Goal: Information Seeking & Learning: Learn about a topic

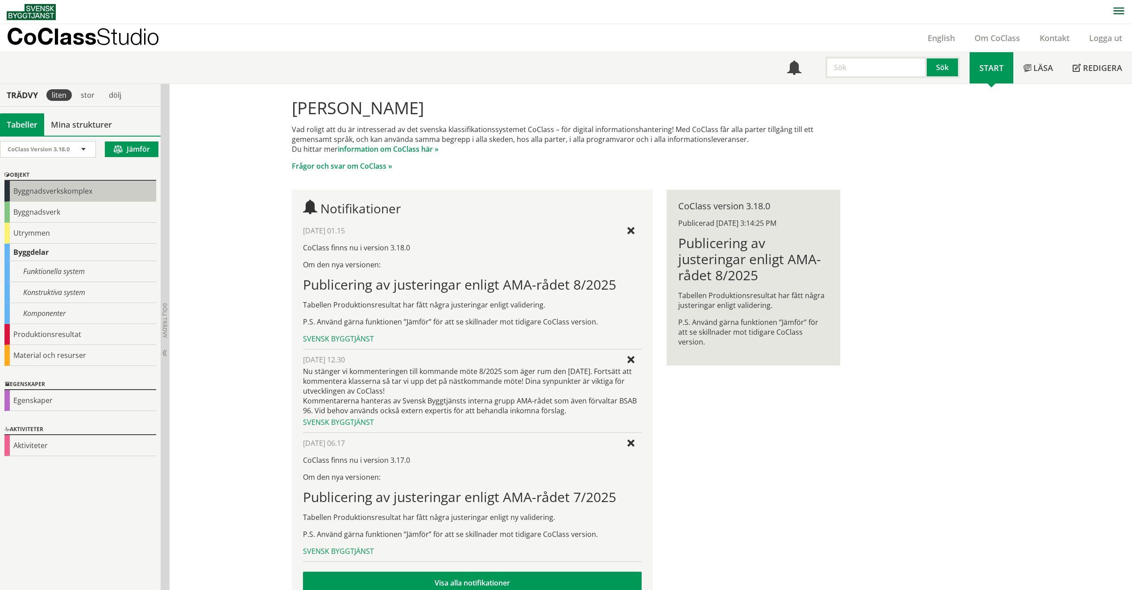
click at [82, 193] on div "Byggnadsverkskomplex" at bounding box center [80, 191] width 152 height 21
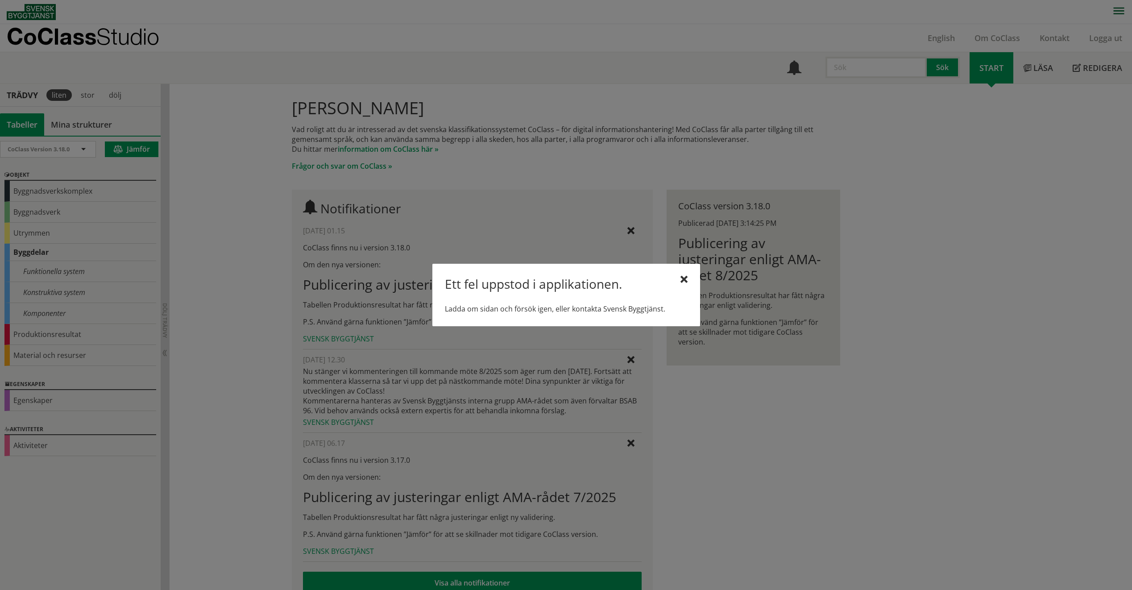
click at [688, 282] on div "Ett fel uppstod i applikationen. Ladda om sidan och försök igen, eller kontakta…" at bounding box center [566, 295] width 268 height 62
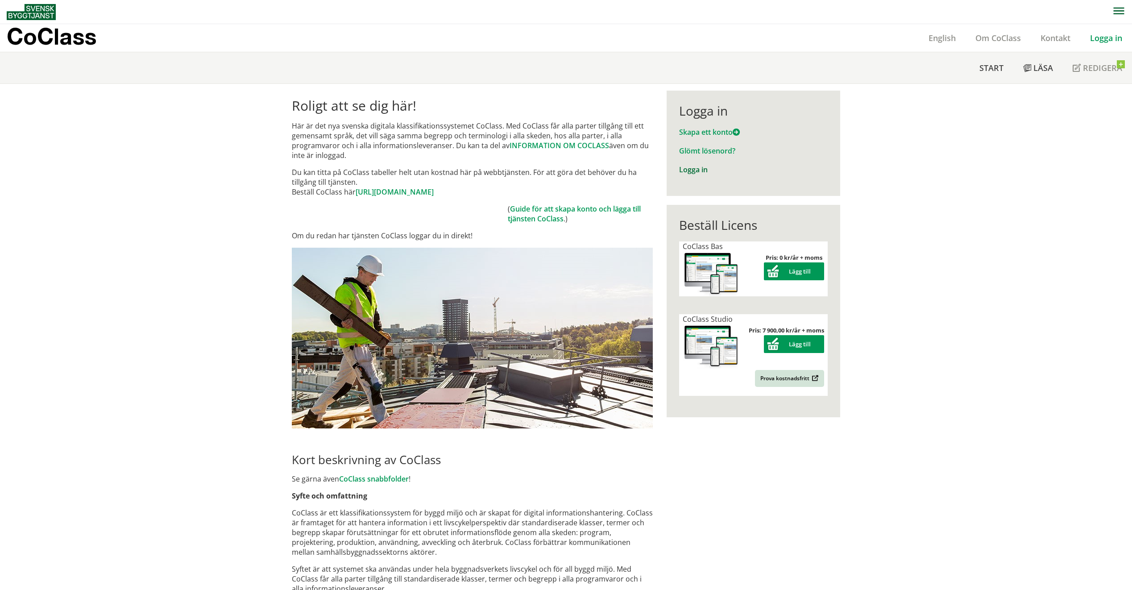
click at [690, 171] on link "Logga in" at bounding box center [693, 170] width 29 height 10
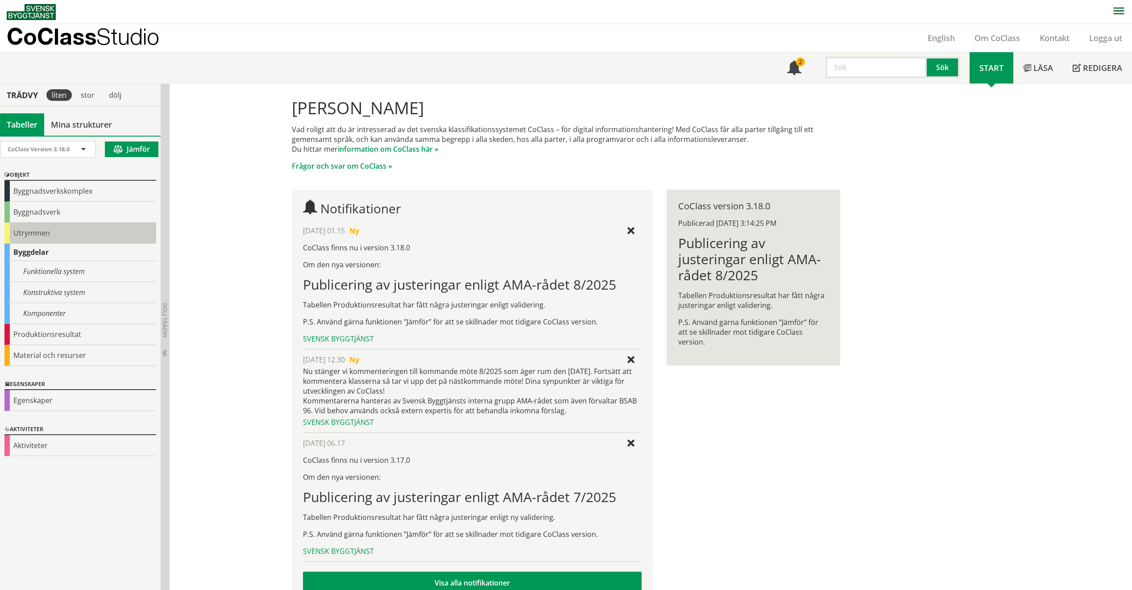
click at [60, 225] on div "Utrymmen" at bounding box center [80, 233] width 152 height 21
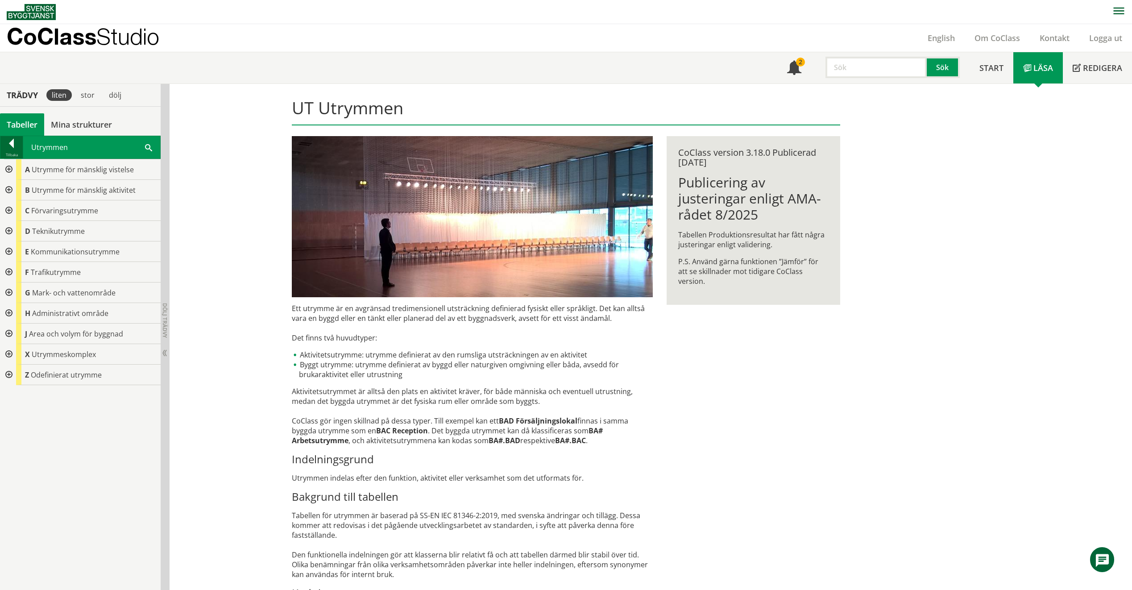
click at [17, 143] on div at bounding box center [11, 145] width 22 height 12
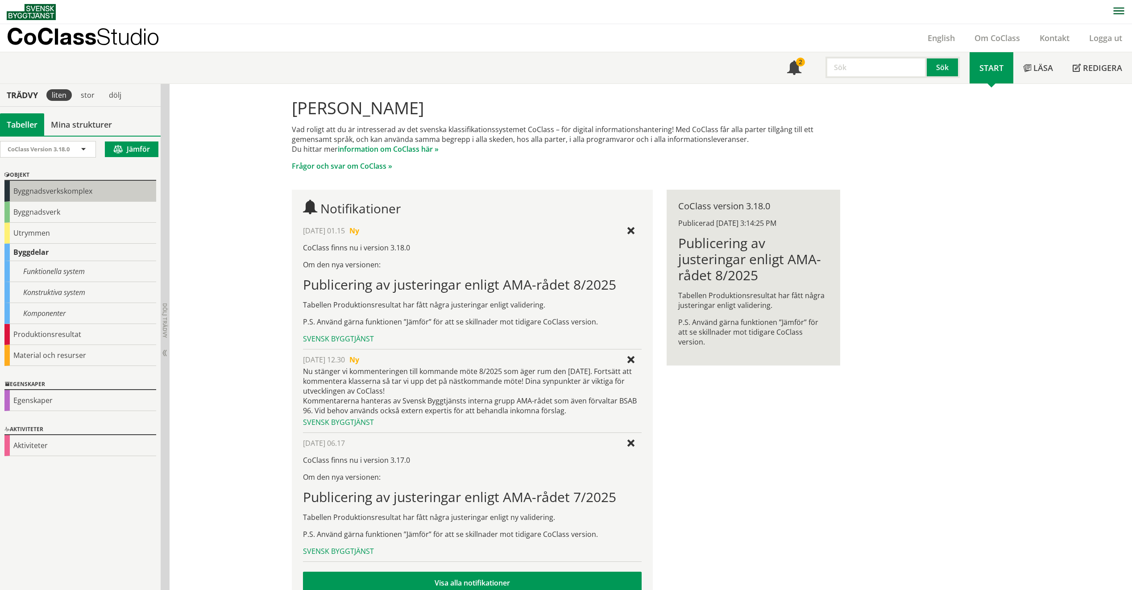
click at [66, 187] on div "Byggnadsverkskomplex" at bounding box center [80, 191] width 152 height 21
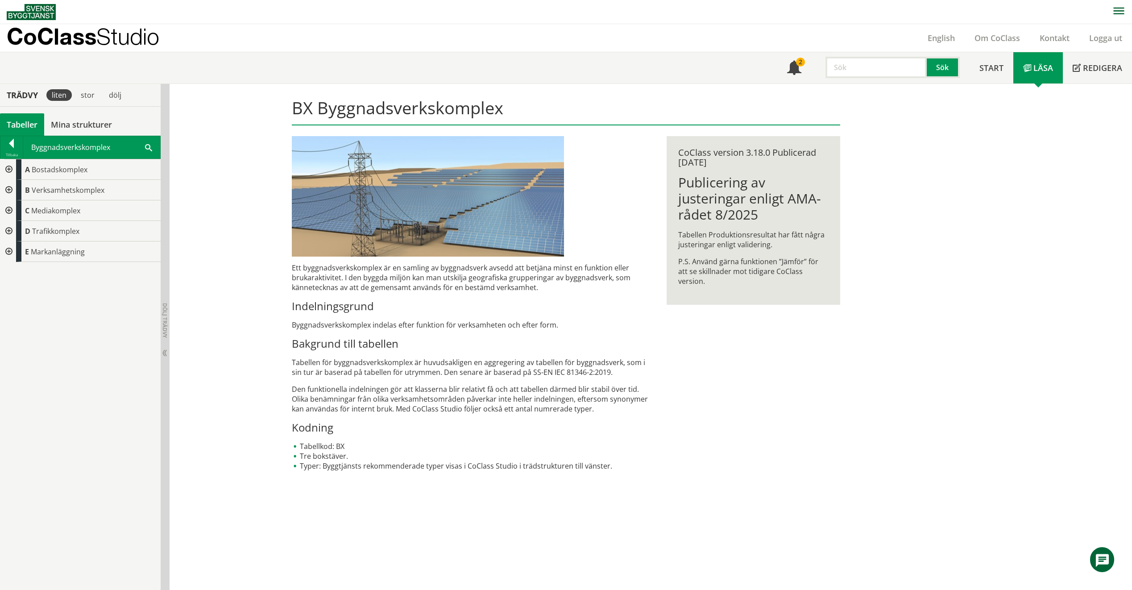
drag, startPoint x: 301, startPoint y: 454, endPoint x: 366, endPoint y: 453, distance: 65.6
click at [366, 453] on li "Tre bokstäver." at bounding box center [472, 456] width 361 height 10
drag, startPoint x: 463, startPoint y: 355, endPoint x: 550, endPoint y: 393, distance: 94.9
click at [550, 393] on div "Ett byggnadsverkskomplex är en samling av byggnadsverk avsedd att betjäna minst…" at bounding box center [472, 367] width 361 height 208
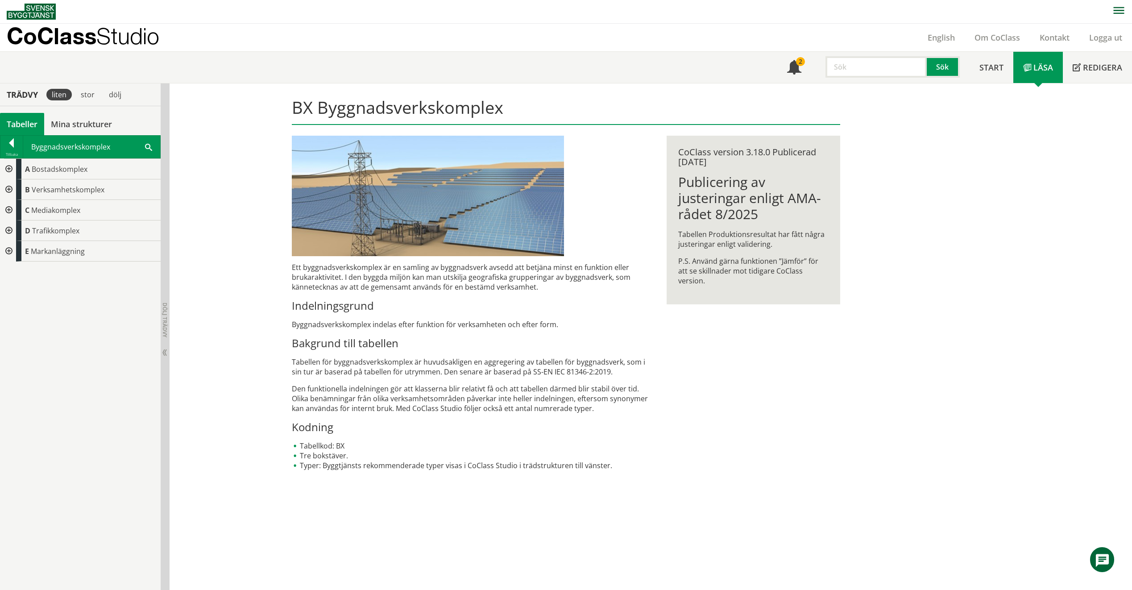
click at [8, 162] on div at bounding box center [8, 169] width 16 height 21
click at [129, 197] on div "AA Bostadsområde" at bounding box center [91, 189] width 137 height 21
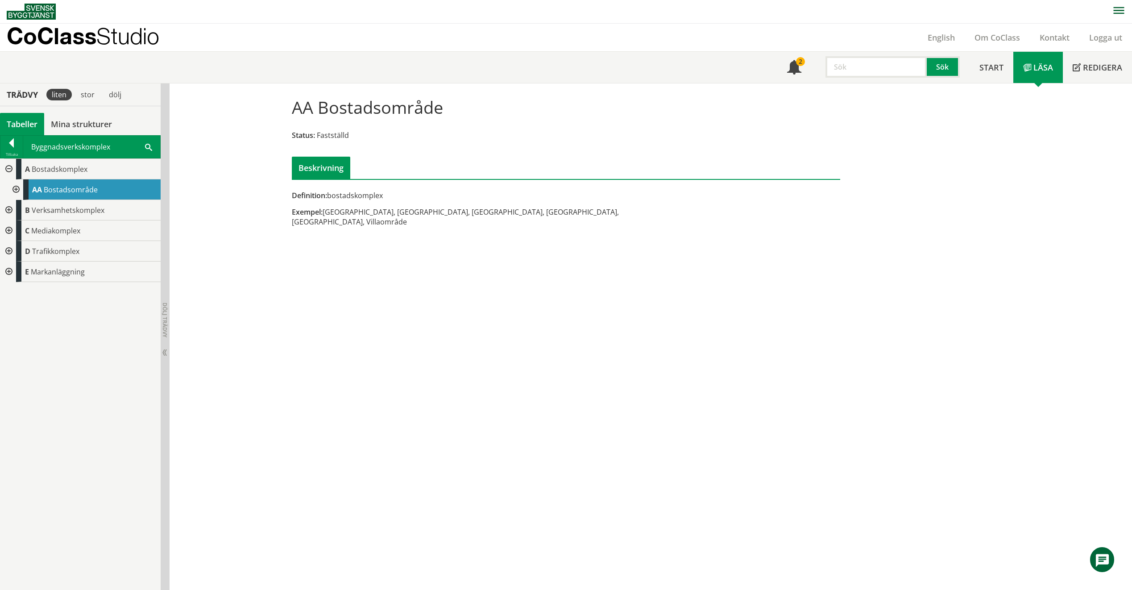
drag, startPoint x: 341, startPoint y: 211, endPoint x: 564, endPoint y: 213, distance: 223.6
click at [564, 213] on div "Exempel: Stugby, Semesterby, Fritidshusområde, Radhusområde, Sommarstugeområde,…" at bounding box center [472, 217] width 361 height 20
click at [54, 212] on span "Verksamhetskomplex" at bounding box center [68, 210] width 73 height 10
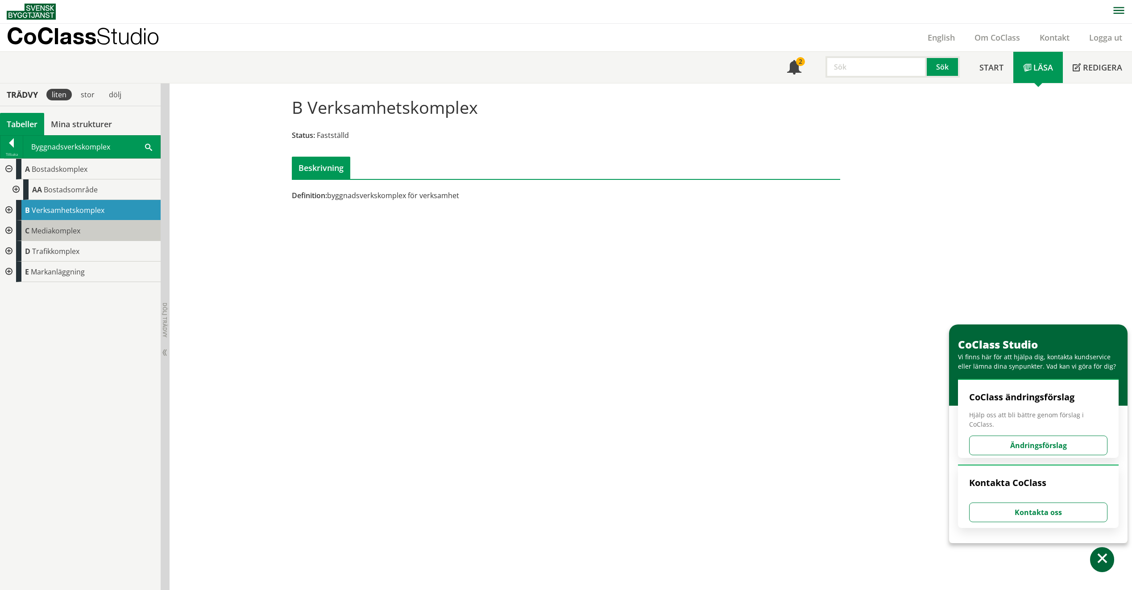
click at [61, 225] on div "C Mediakomplex" at bounding box center [88, 230] width 145 height 21
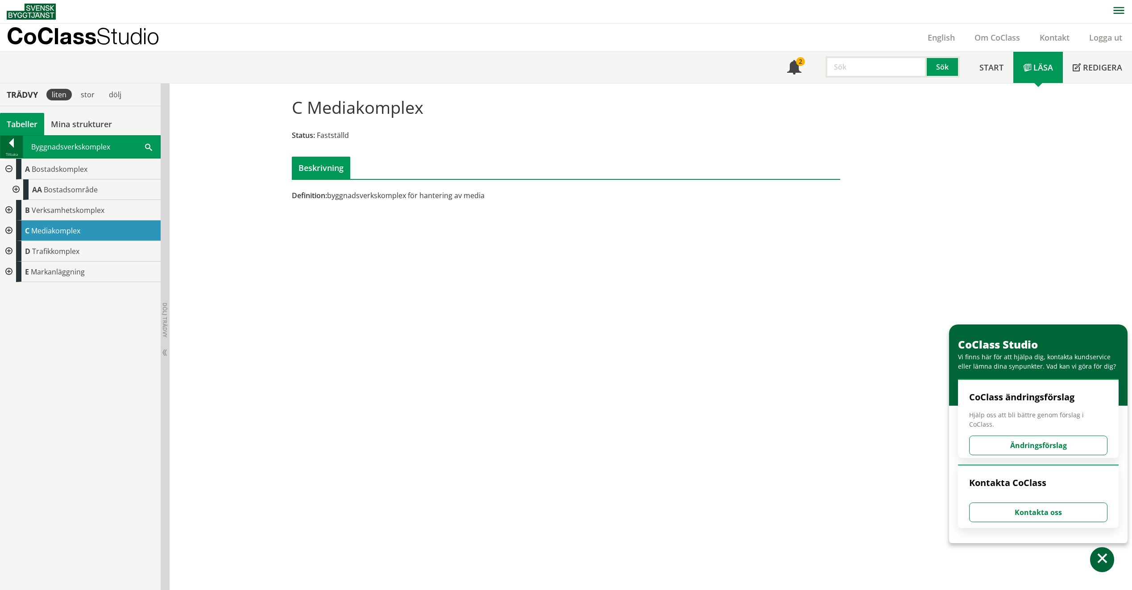
click at [6, 146] on div at bounding box center [11, 144] width 22 height 12
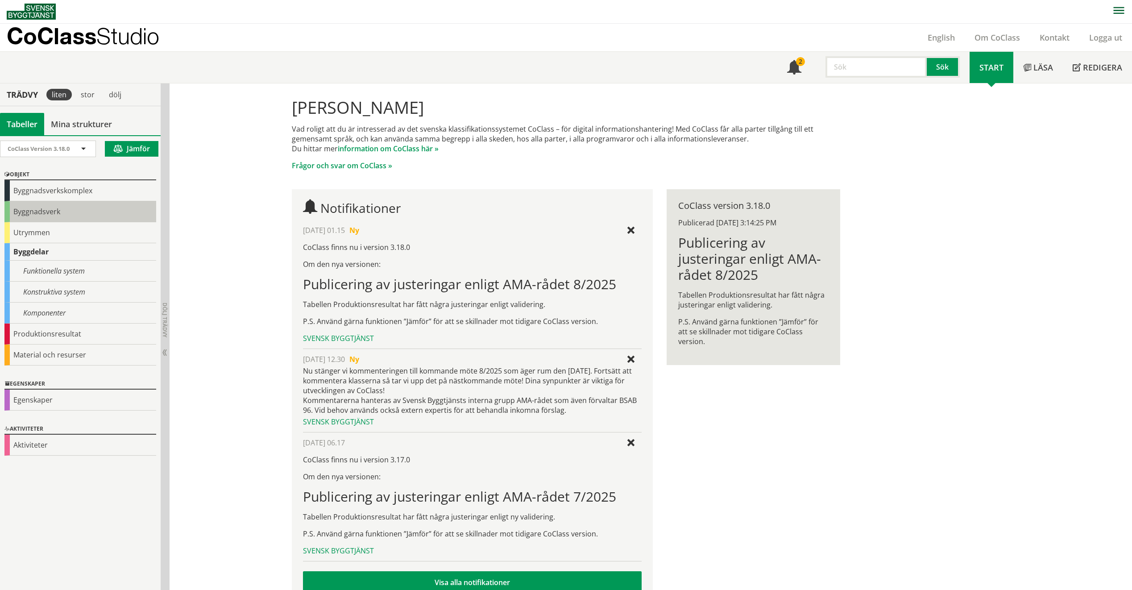
click at [38, 211] on div "Byggnadsverk" at bounding box center [80, 211] width 152 height 21
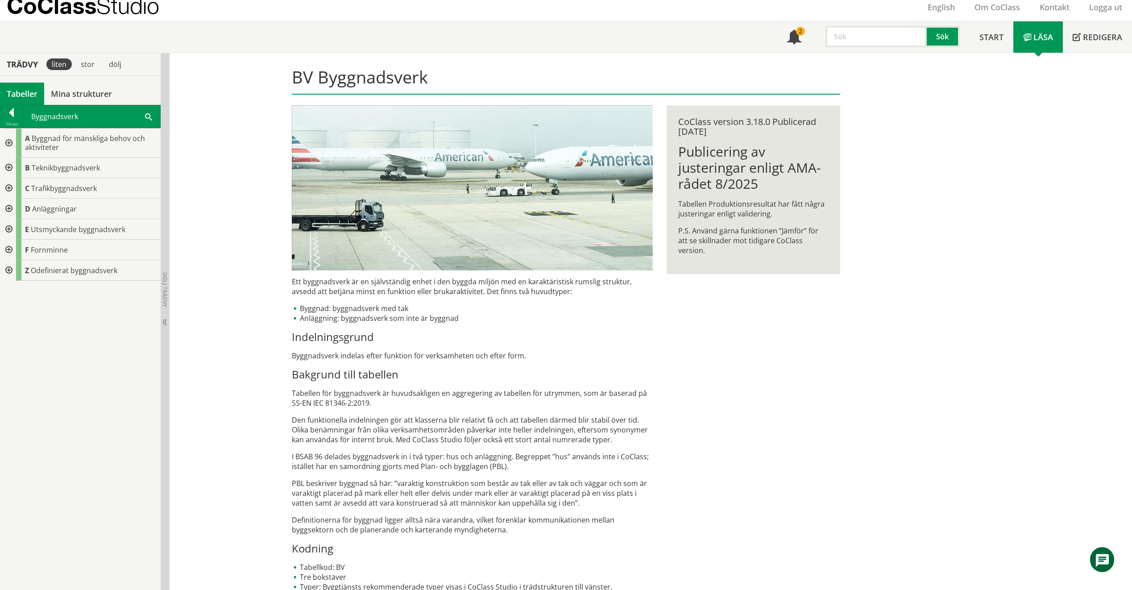
scroll to position [44, 0]
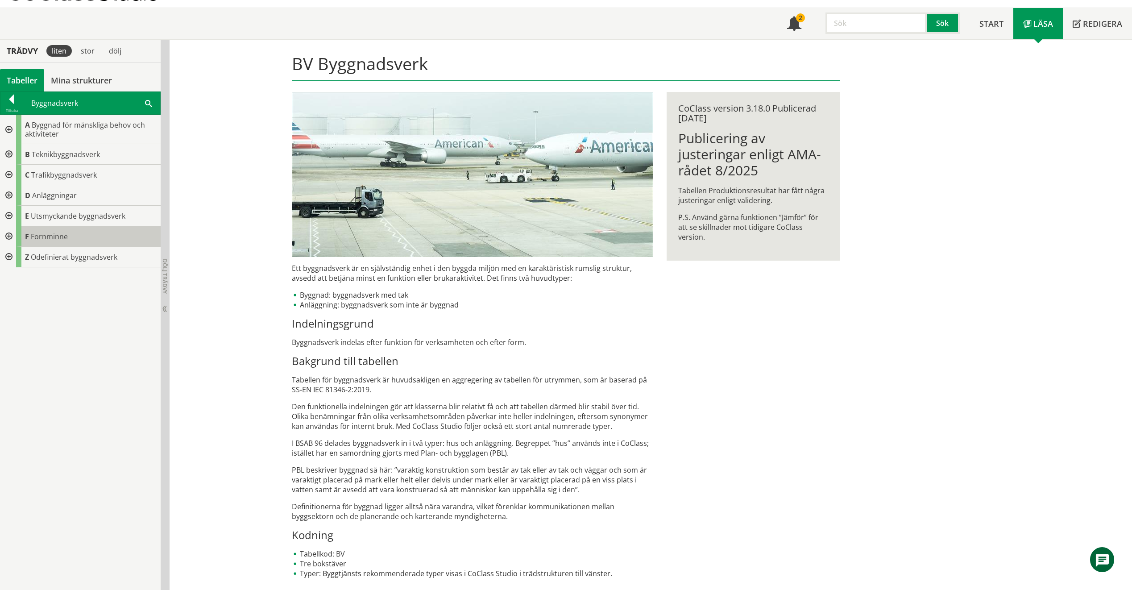
click at [100, 229] on div "F Fornminne" at bounding box center [88, 236] width 145 height 21
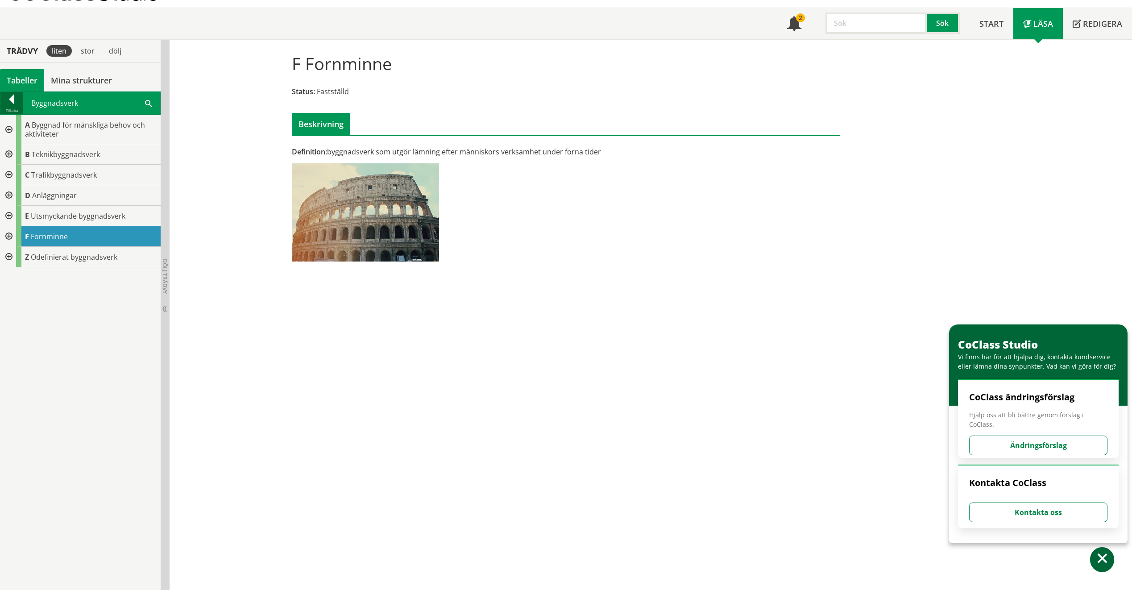
click at [13, 95] on div at bounding box center [11, 101] width 22 height 12
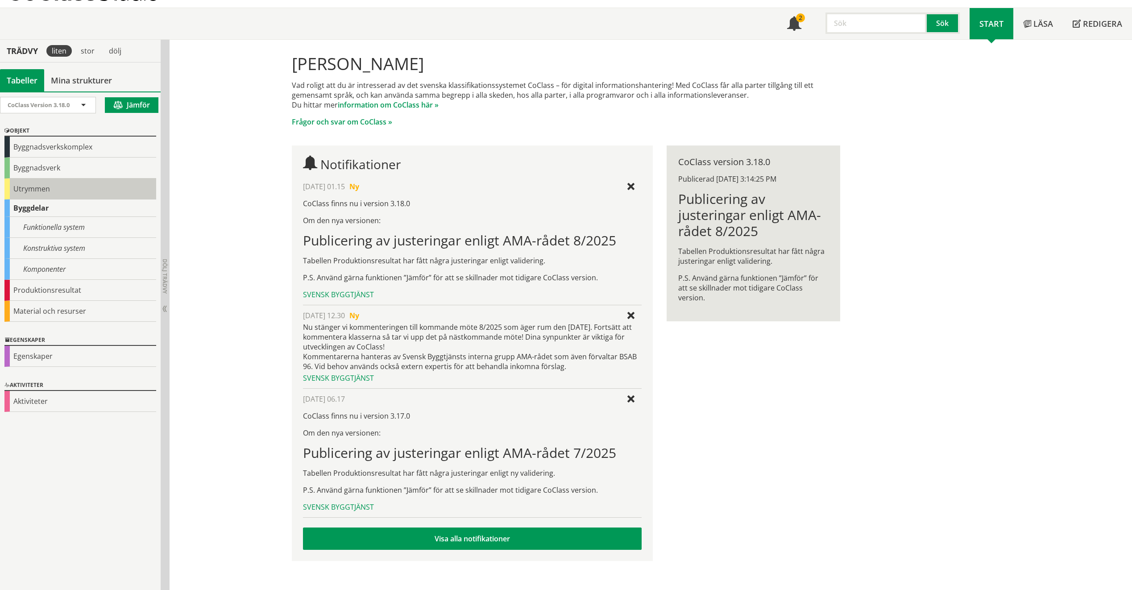
click at [60, 187] on div "Utrymmen" at bounding box center [80, 189] width 152 height 21
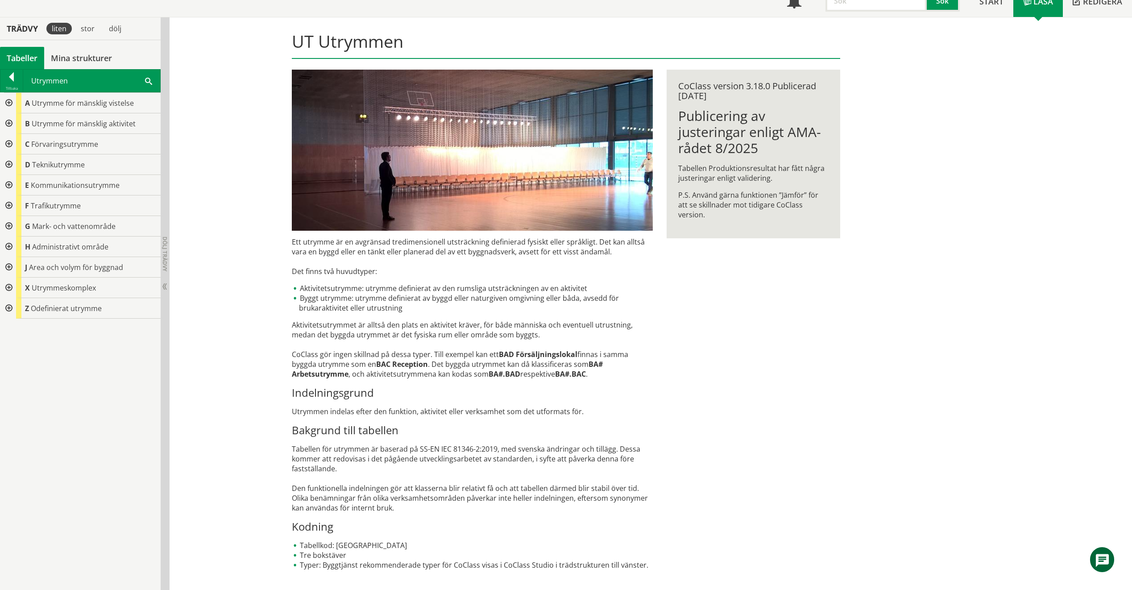
scroll to position [79, 0]
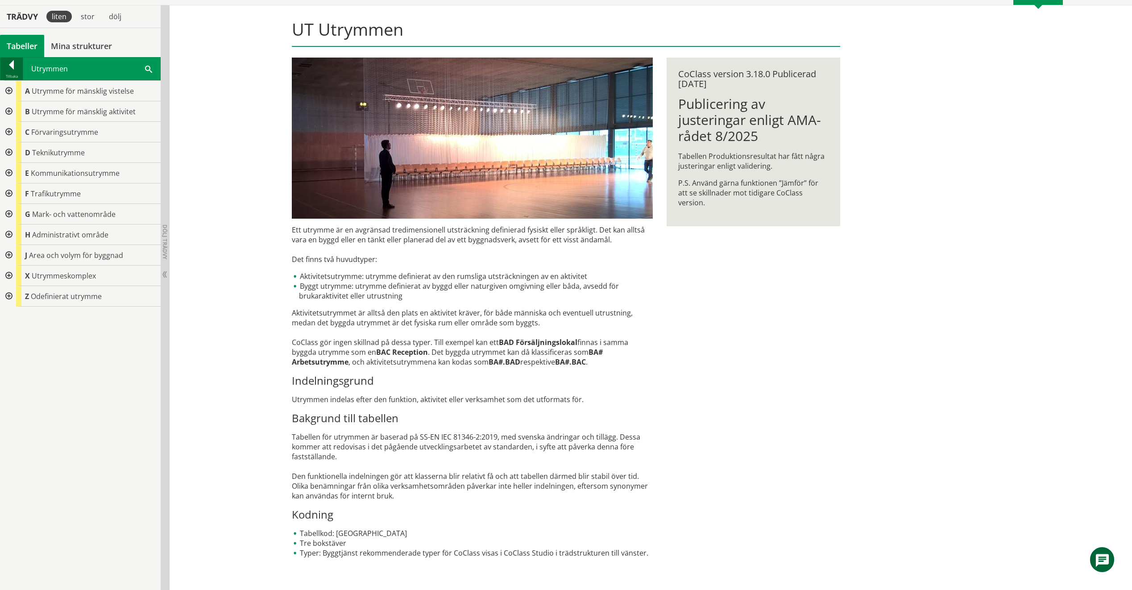
click at [1, 63] on div at bounding box center [11, 66] width 22 height 12
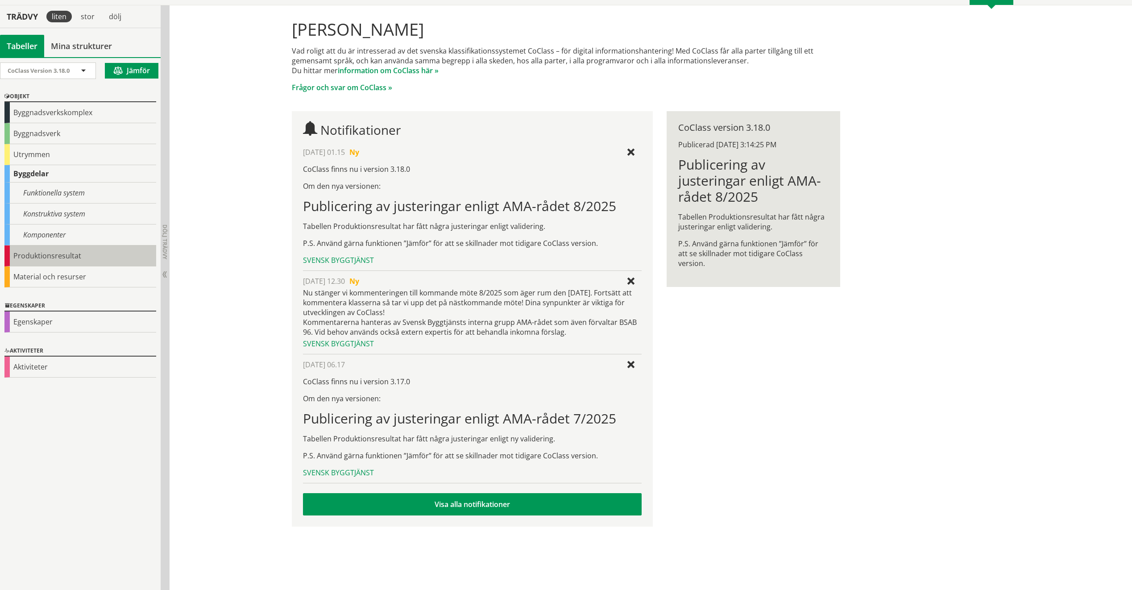
click at [92, 258] on div "Produktionsresultat" at bounding box center [80, 255] width 152 height 21
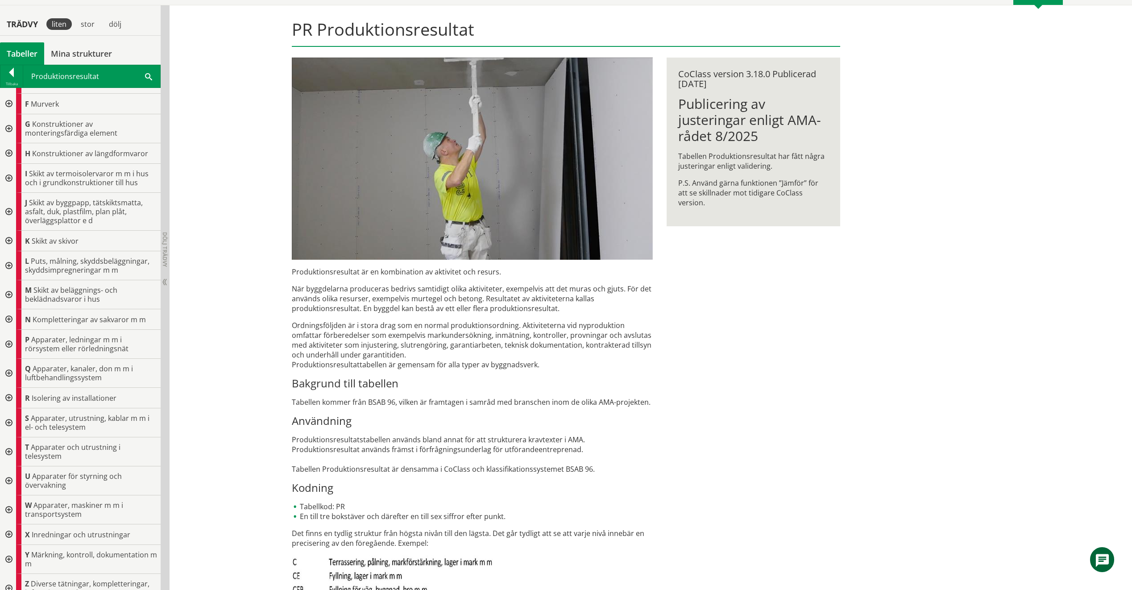
scroll to position [111, 0]
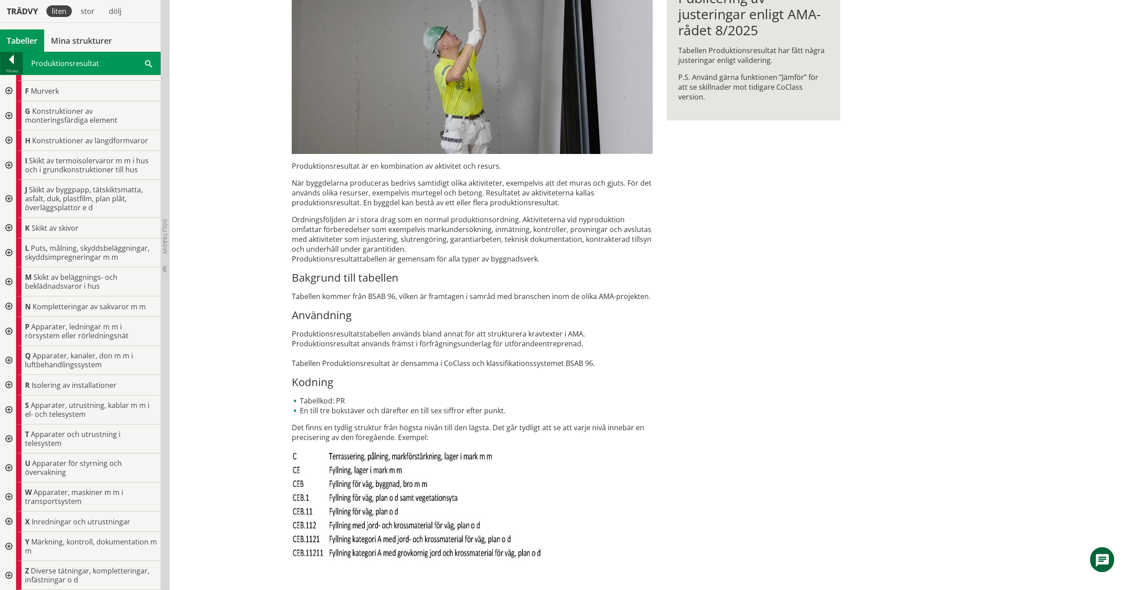
click at [15, 57] on div at bounding box center [11, 61] width 22 height 12
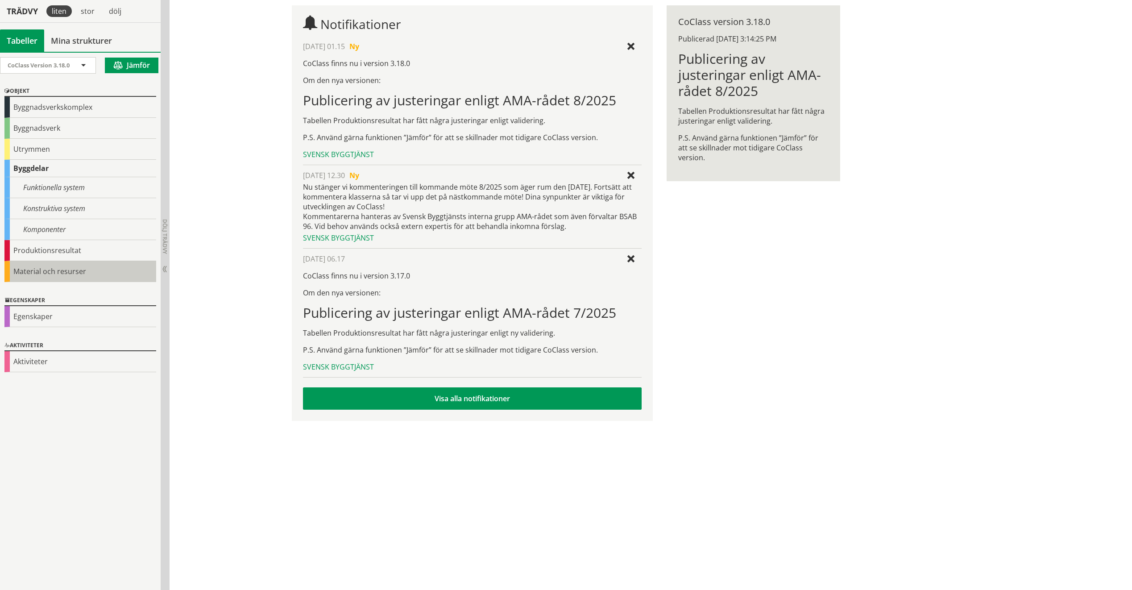
click at [81, 274] on div "Material och resurser" at bounding box center [80, 271] width 152 height 21
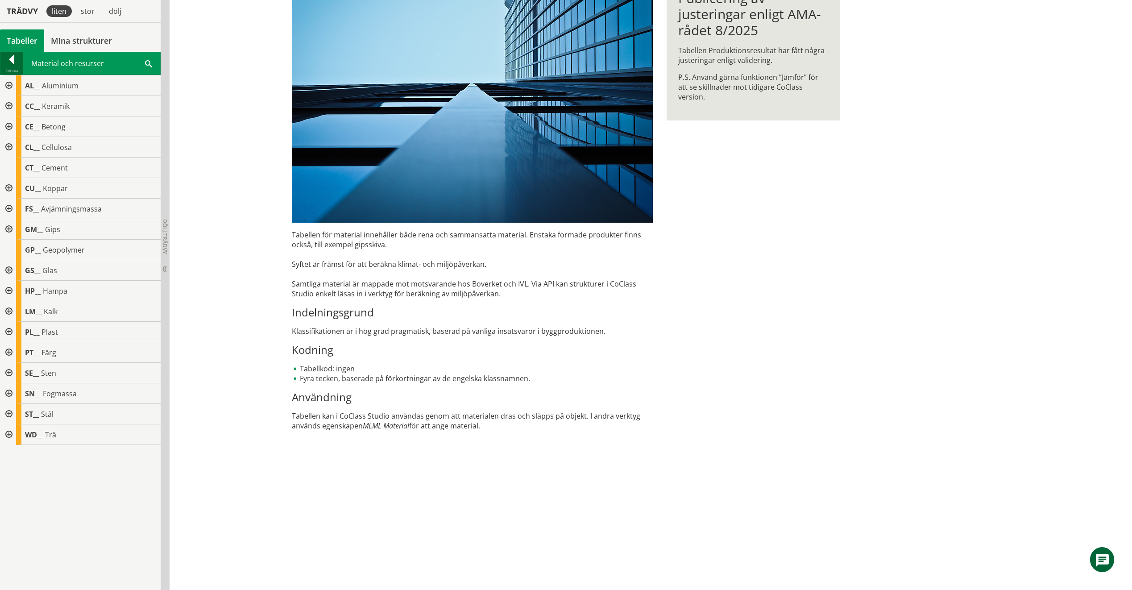
click at [8, 67] on div "Tillbaka" at bounding box center [11, 70] width 22 height 7
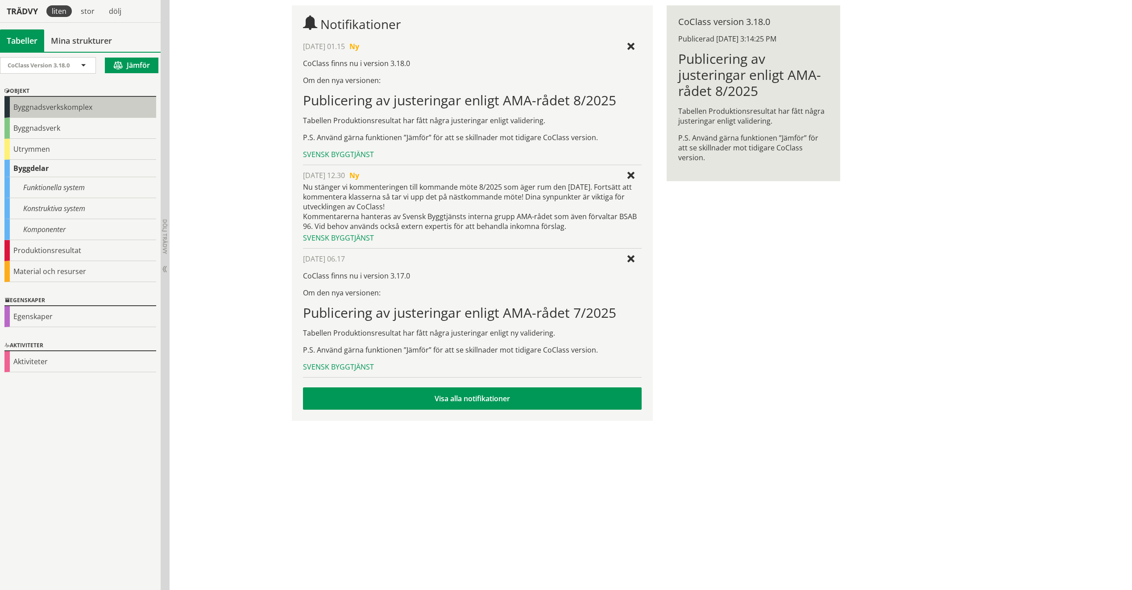
click at [96, 110] on div "Byggnadsverkskomplex" at bounding box center [80, 107] width 152 height 21
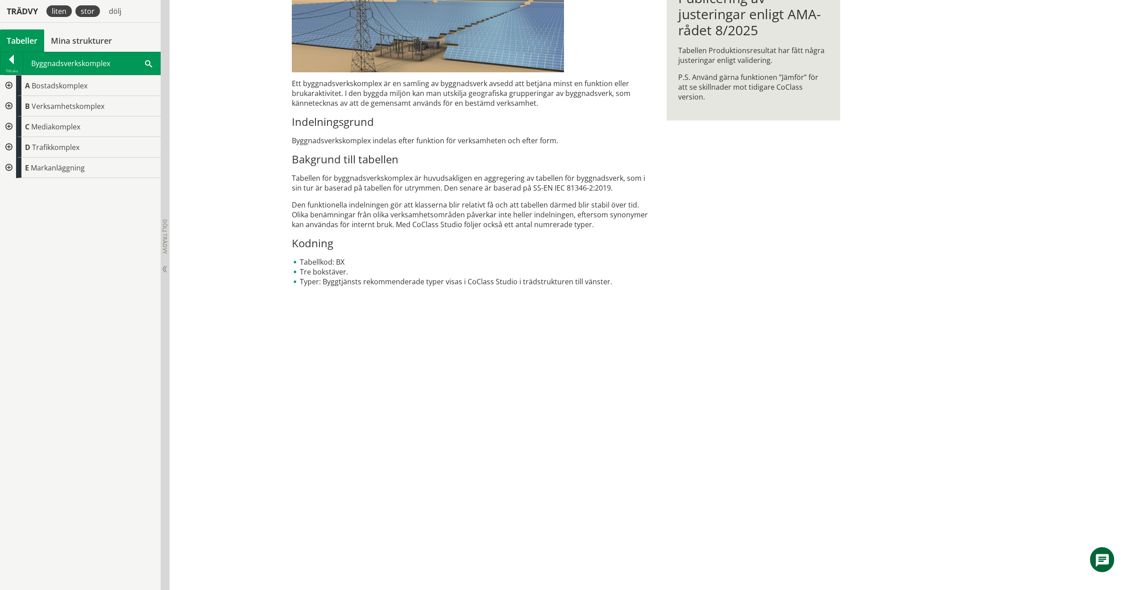
click at [83, 13] on div "stor" at bounding box center [87, 11] width 25 height 12
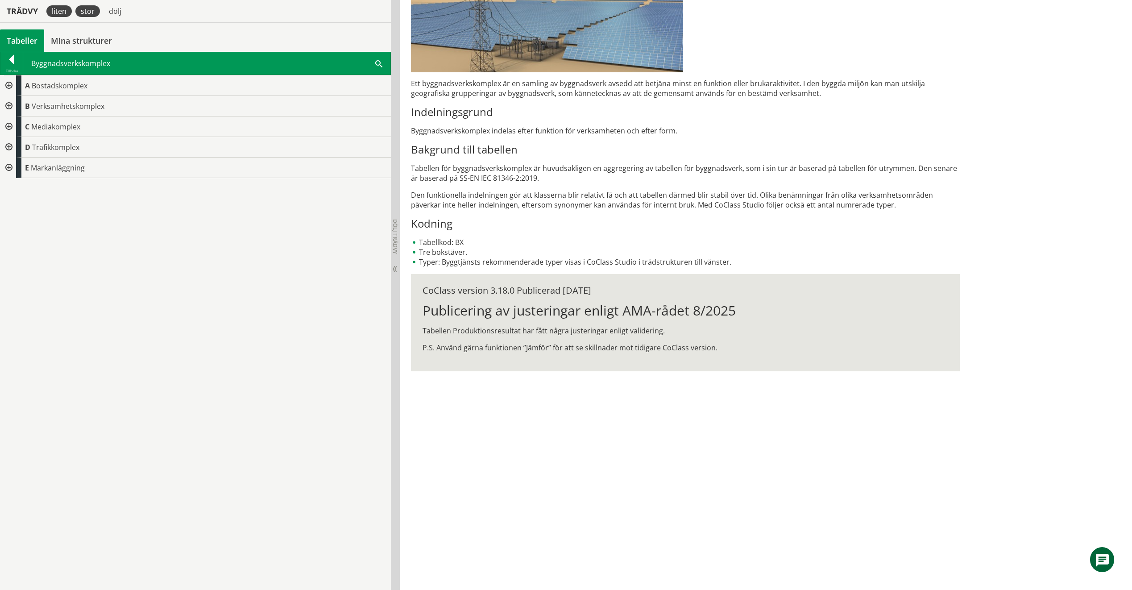
click at [70, 10] on div "liten" at bounding box center [58, 11] width 25 height 12
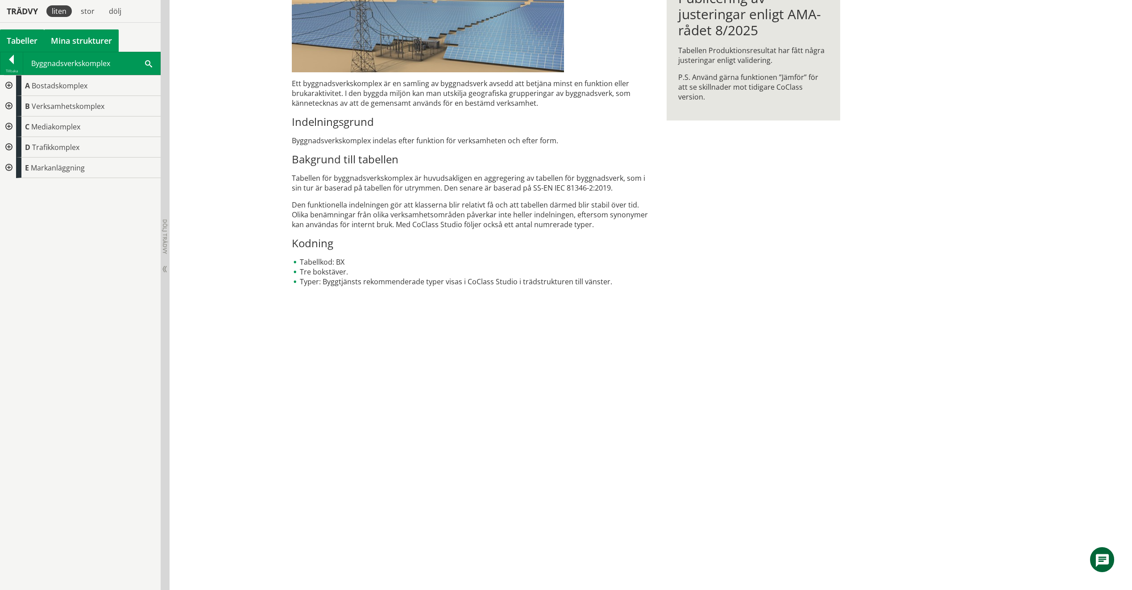
click at [61, 39] on link "Mina strukturer" at bounding box center [81, 40] width 75 height 22
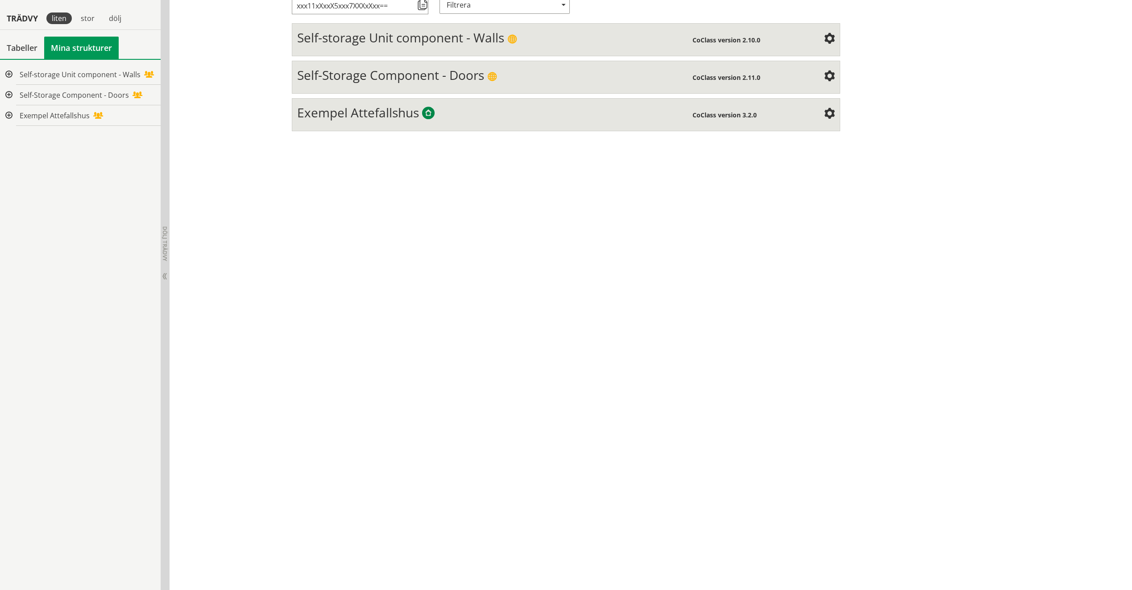
scroll to position [6, 0]
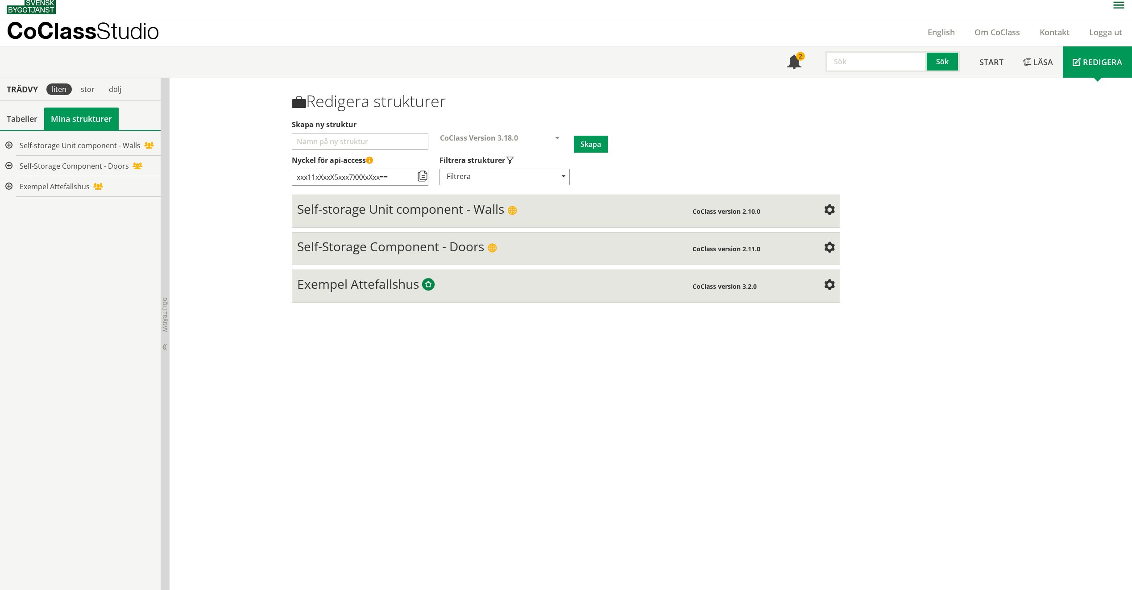
click at [375, 218] on div "Self-storage Unit component - Walls" at bounding box center [494, 210] width 395 height 18
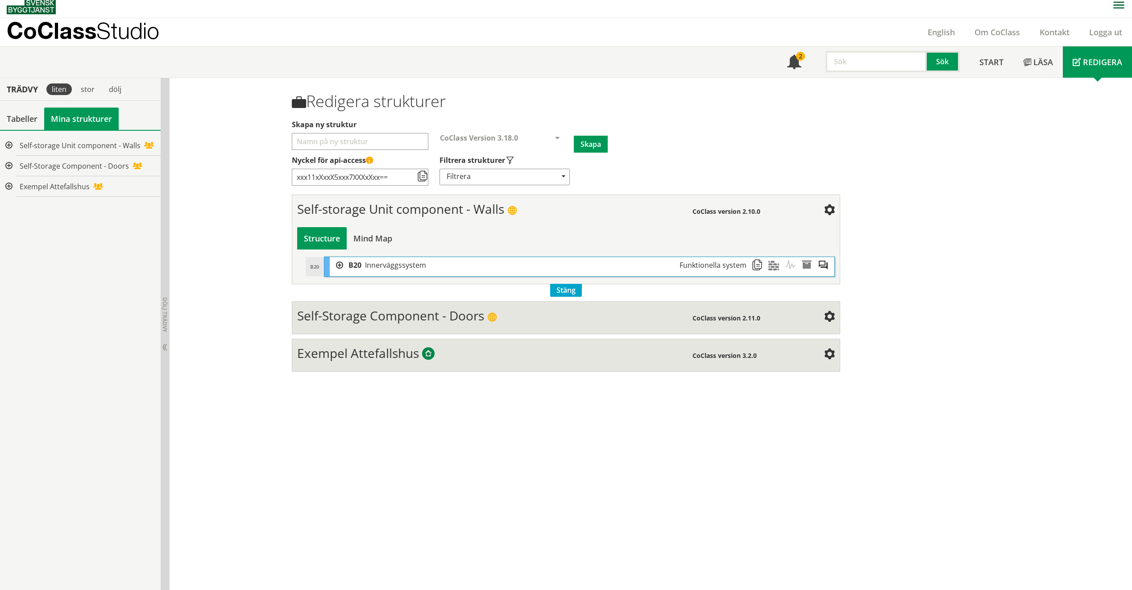
click at [343, 267] on div "B20 Innerväggssystem Funktionella system" at bounding box center [547, 265] width 409 height 17
click at [85, 156] on div "Self-Storage Component - Doors" at bounding box center [88, 166] width 145 height 21
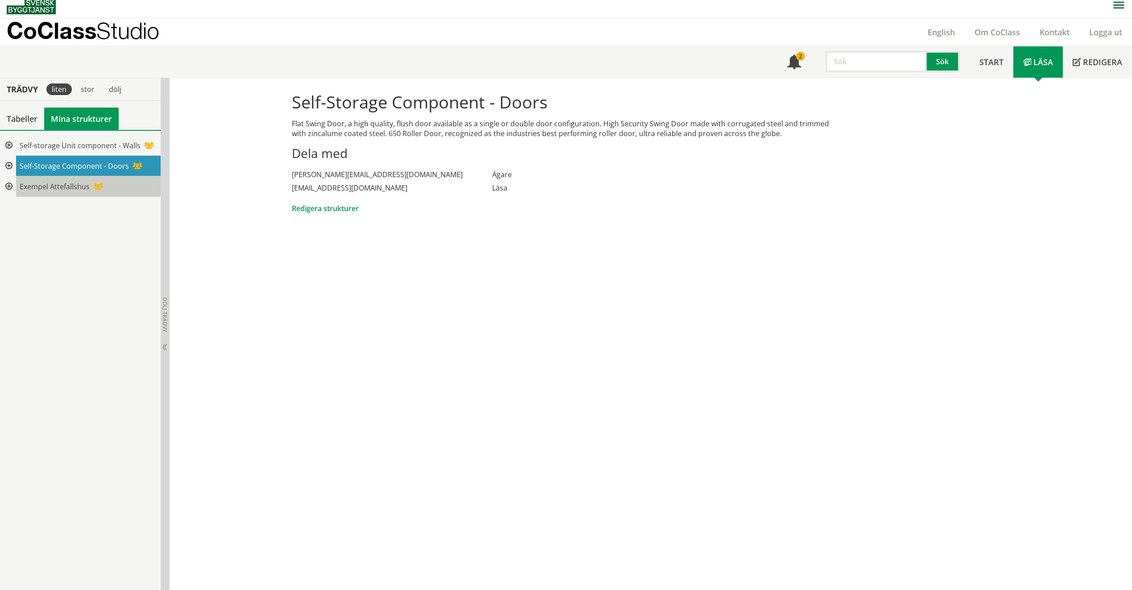
click at [90, 187] on div "Exempel Attefallshus" at bounding box center [88, 186] width 145 height 21
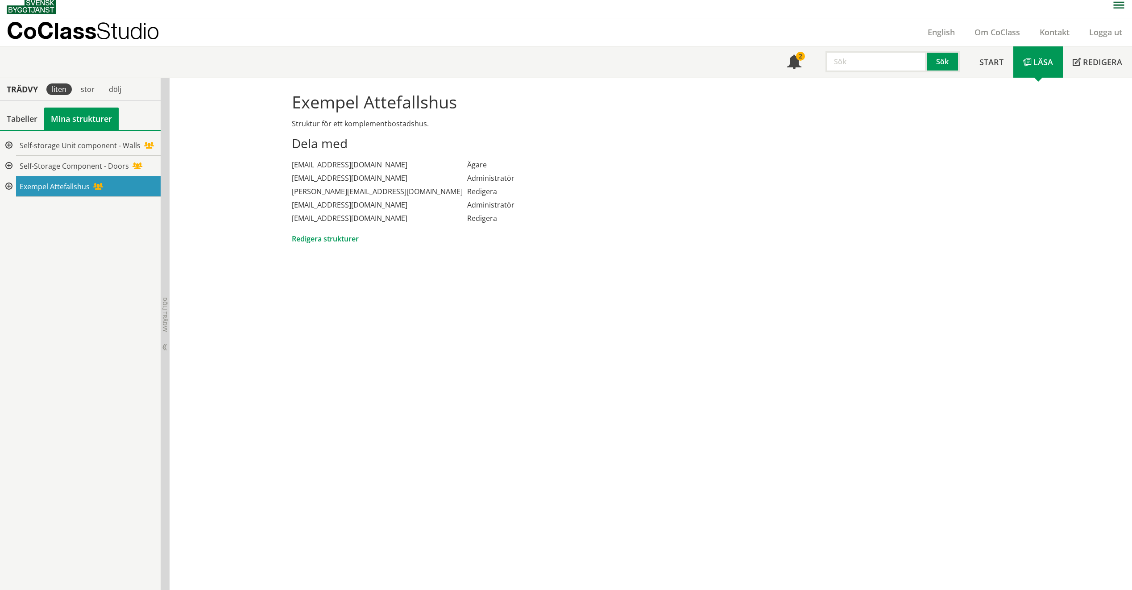
click at [14, 186] on div at bounding box center [8, 186] width 16 height 21
click at [12, 210] on div at bounding box center [15, 207] width 16 height 21
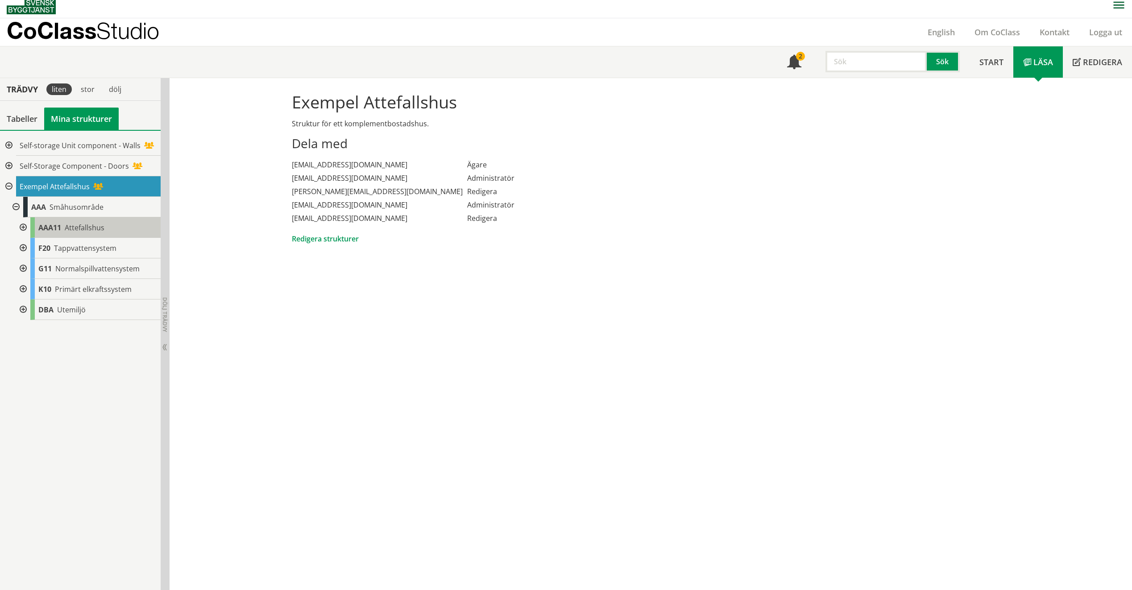
click at [98, 227] on span "Attefallshus" at bounding box center [85, 228] width 40 height 10
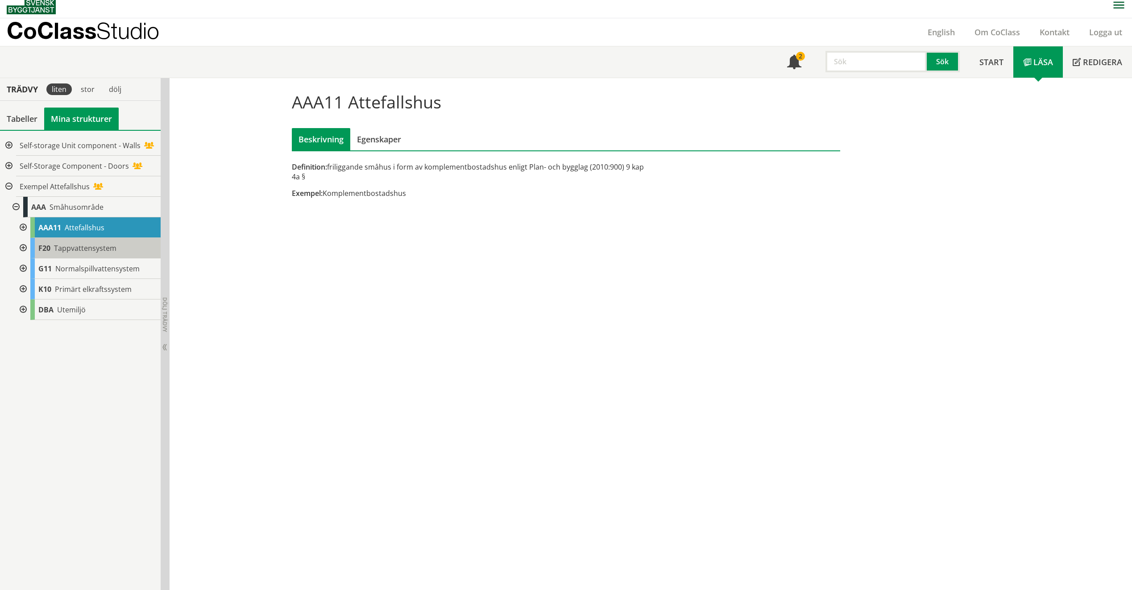
click at [109, 256] on div "F20 Tappvattensystem" at bounding box center [95, 248] width 130 height 21
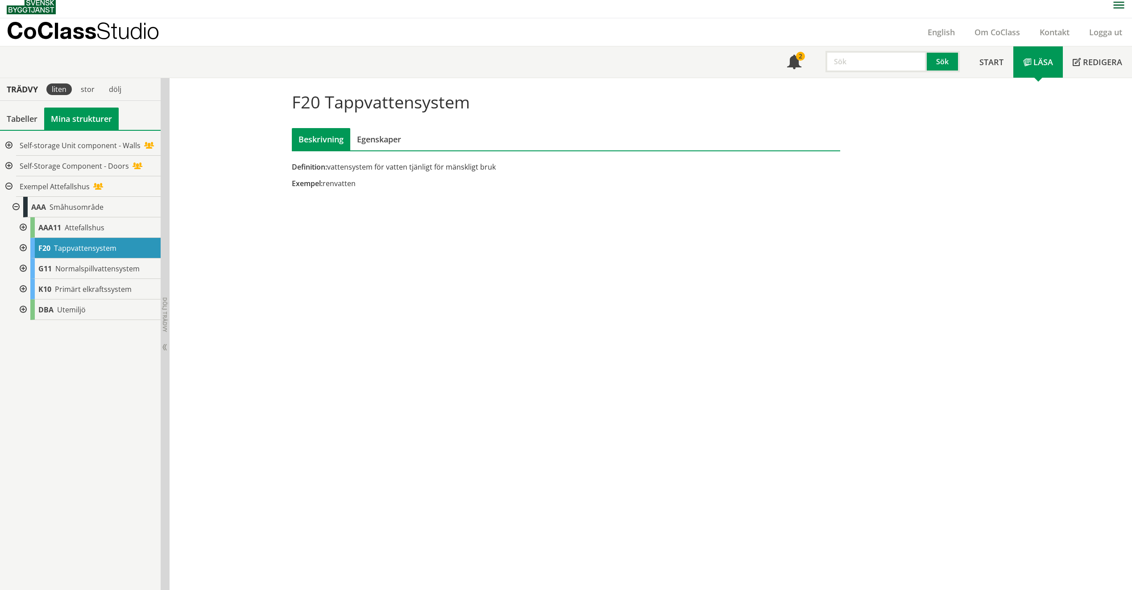
click at [22, 229] on div at bounding box center [22, 227] width 16 height 21
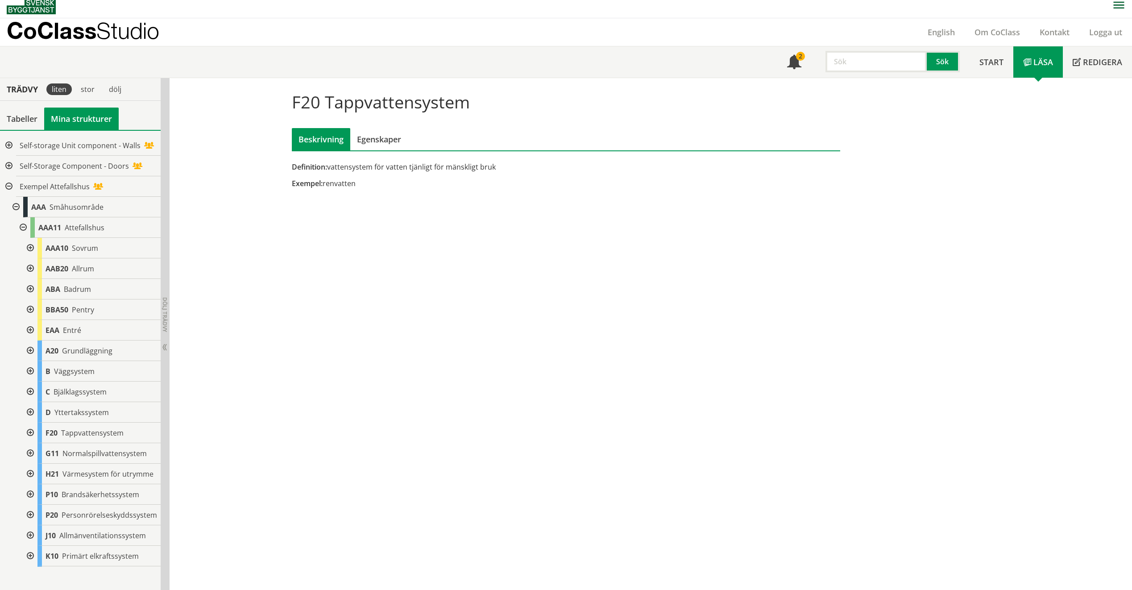
click at [31, 255] on div at bounding box center [29, 248] width 16 height 21
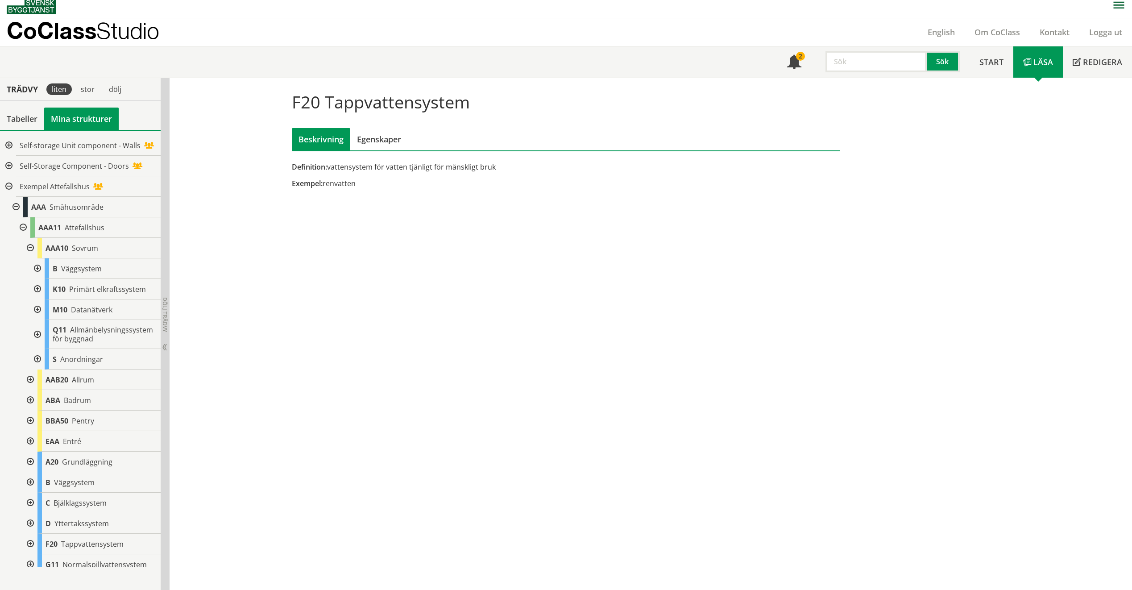
click at [26, 252] on div at bounding box center [29, 248] width 16 height 21
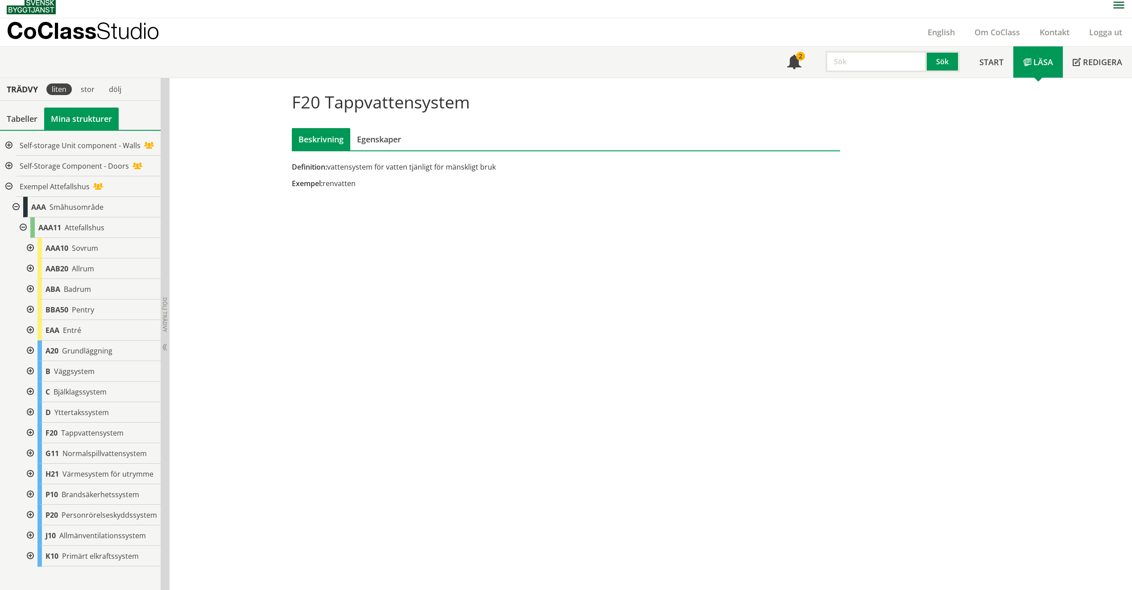
click at [33, 319] on div at bounding box center [29, 309] width 16 height 21
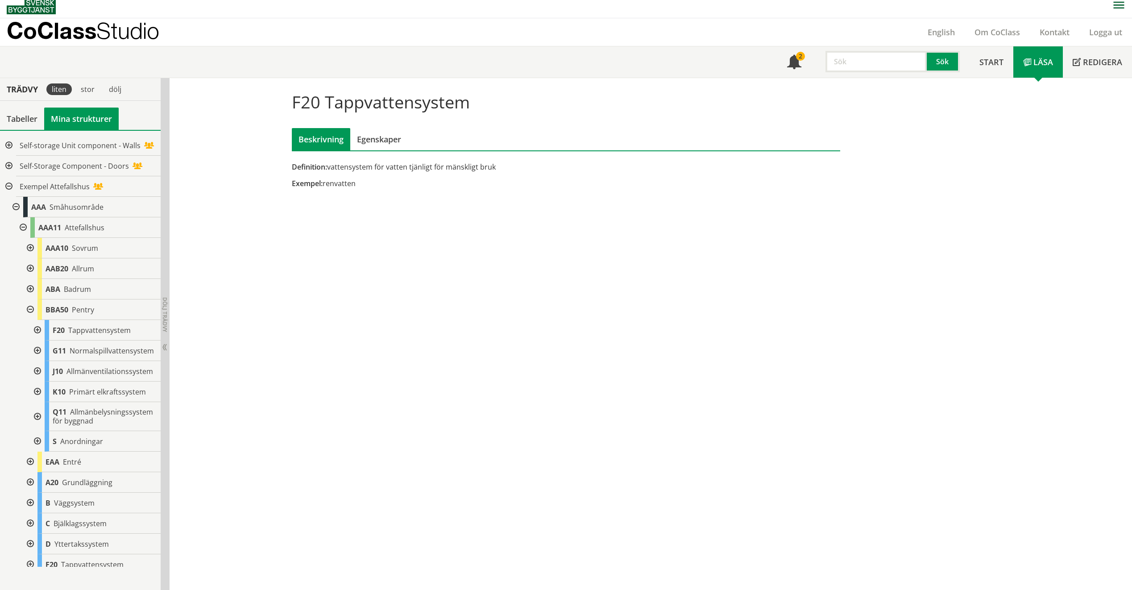
click at [37, 452] on div at bounding box center [37, 441] width 16 height 21
click at [41, 452] on div at bounding box center [37, 441] width 16 height 21
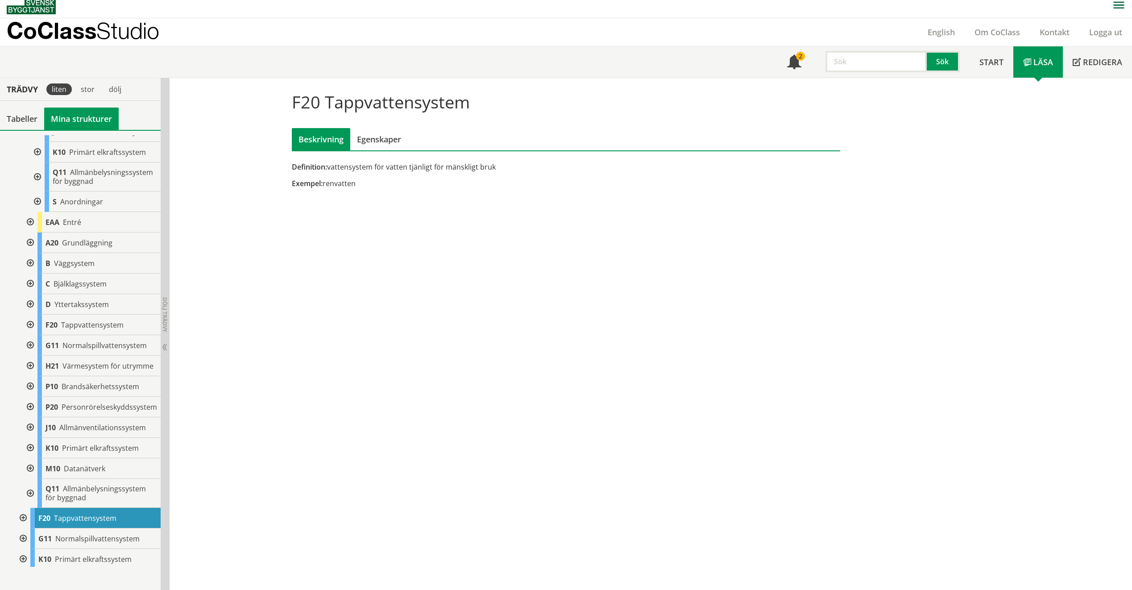
scroll to position [305, 0]
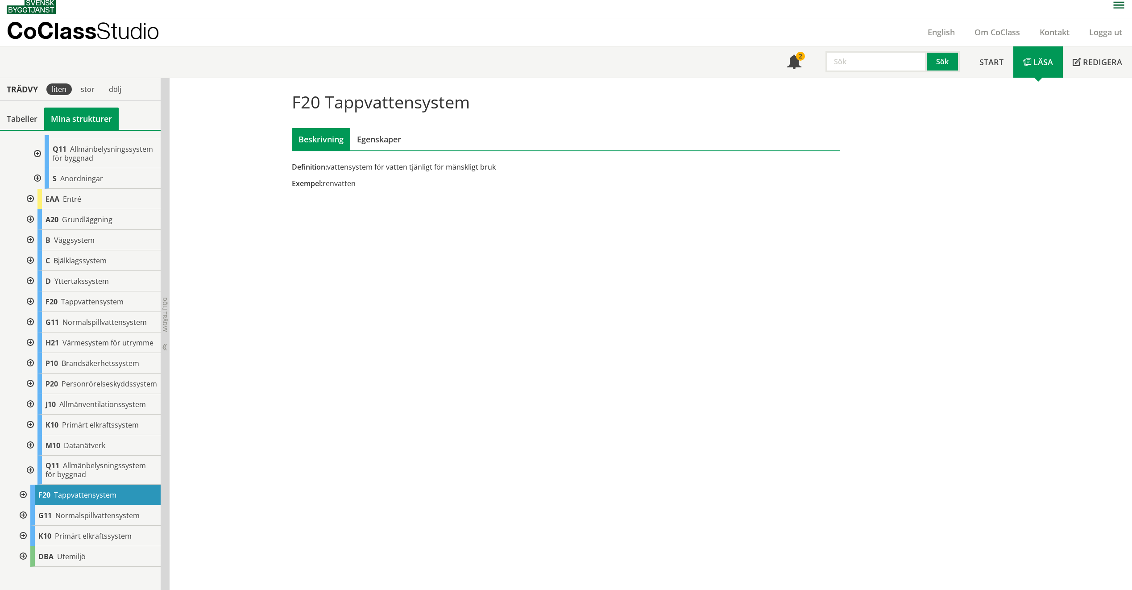
click at [23, 557] on div at bounding box center [22, 556] width 16 height 21
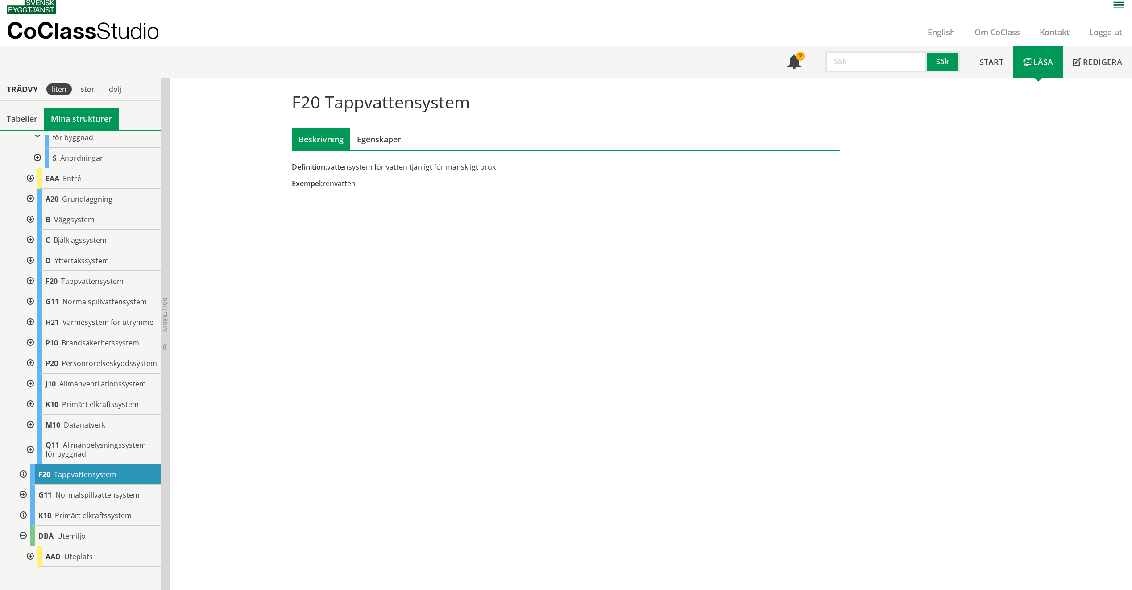
click at [23, 546] on div at bounding box center [22, 536] width 16 height 21
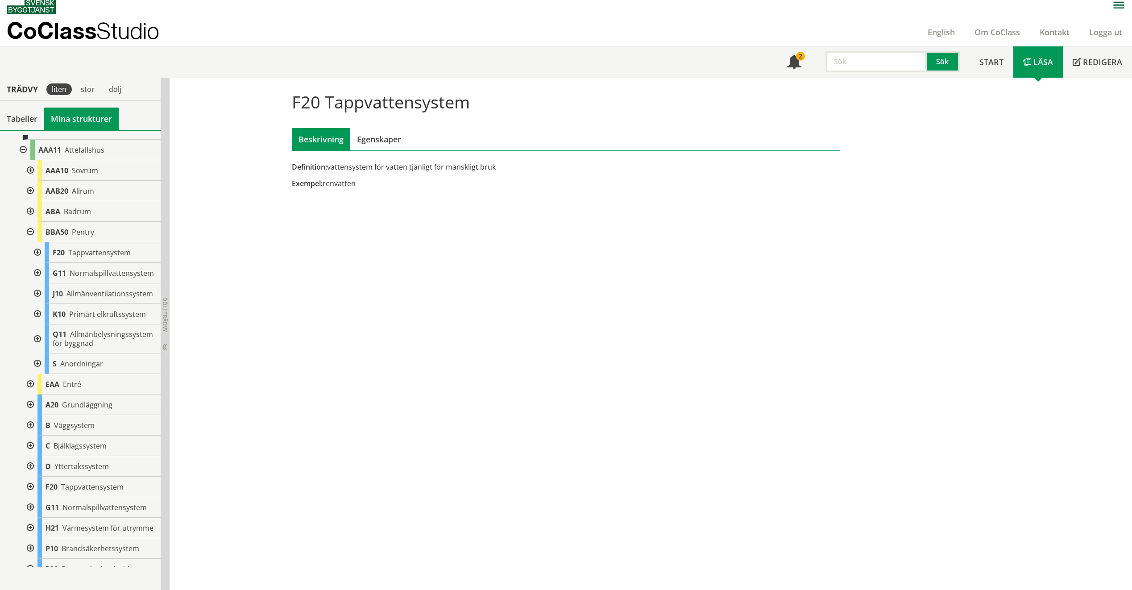
scroll to position [0, 0]
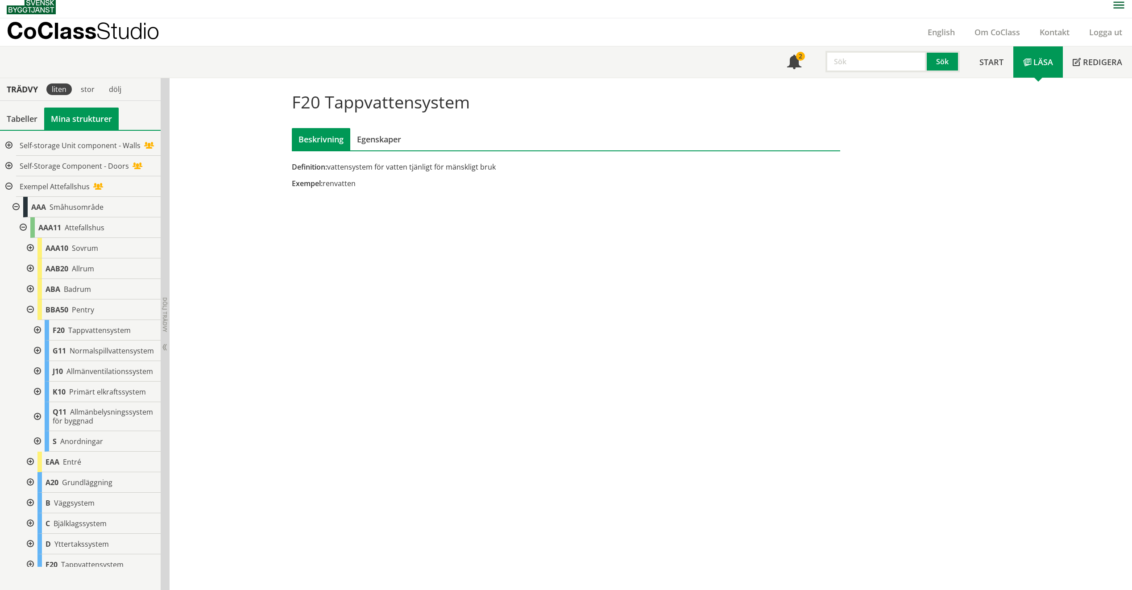
click at [23, 236] on div at bounding box center [22, 227] width 16 height 21
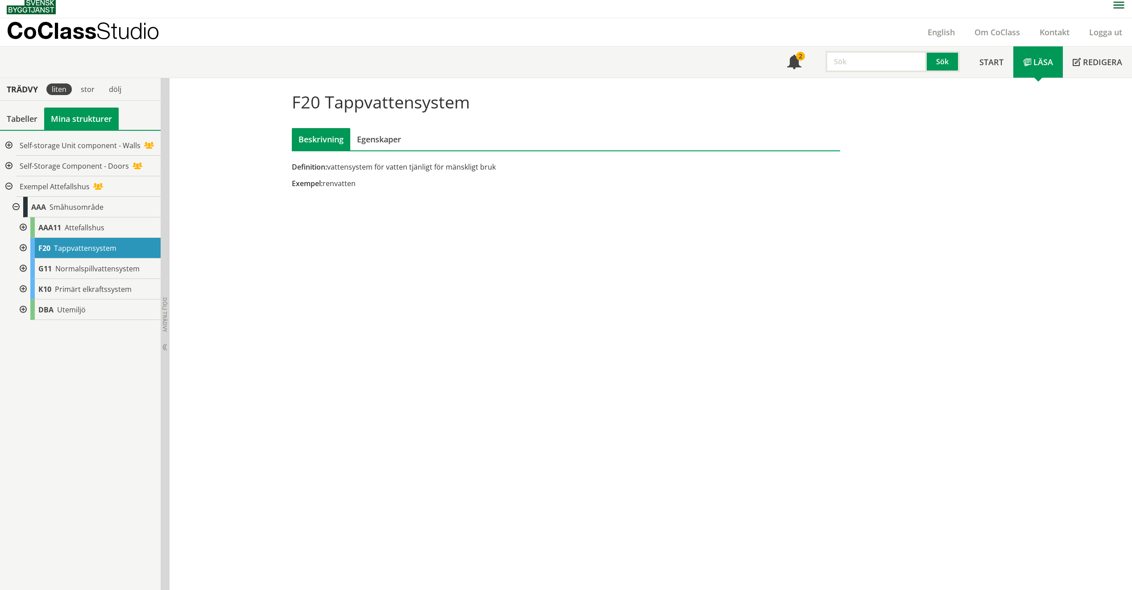
click at [16, 208] on div at bounding box center [15, 207] width 16 height 21
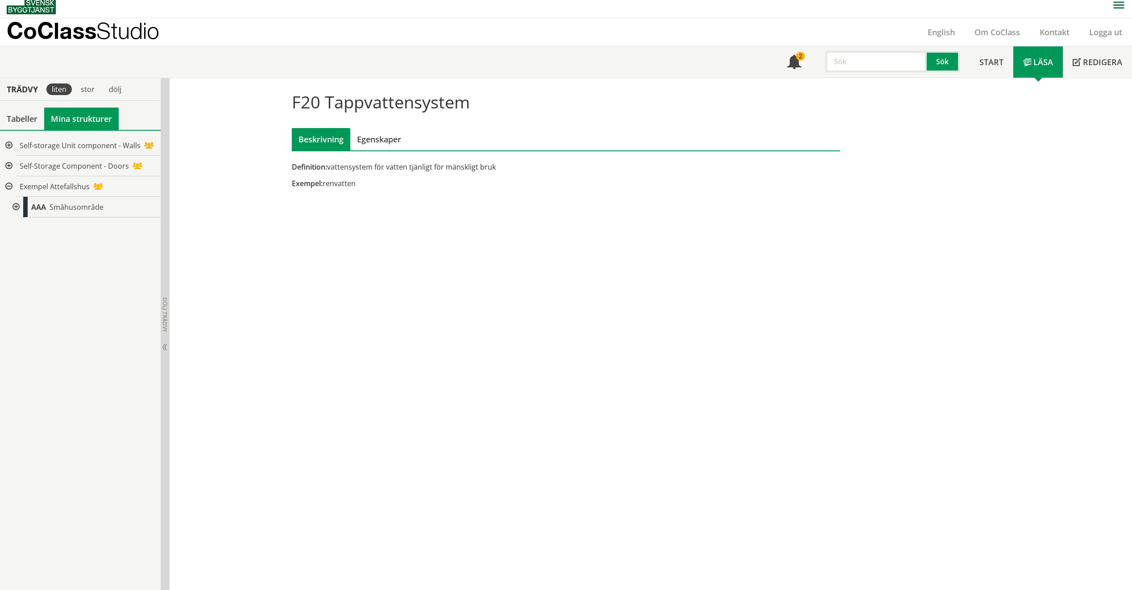
click at [16, 208] on div at bounding box center [15, 207] width 16 height 21
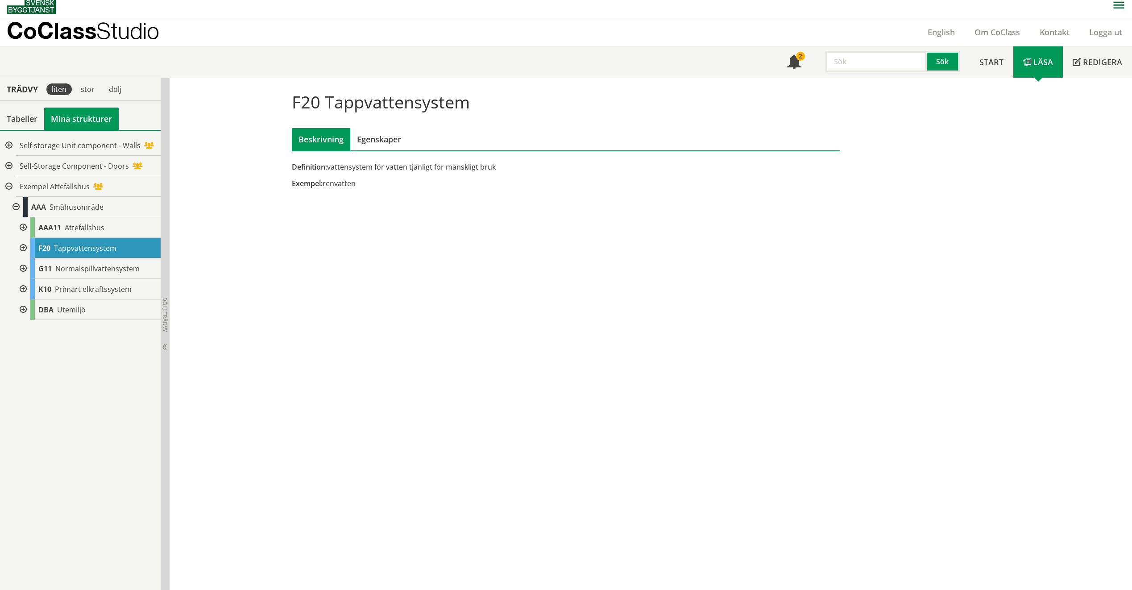
click at [7, 191] on div at bounding box center [8, 186] width 16 height 21
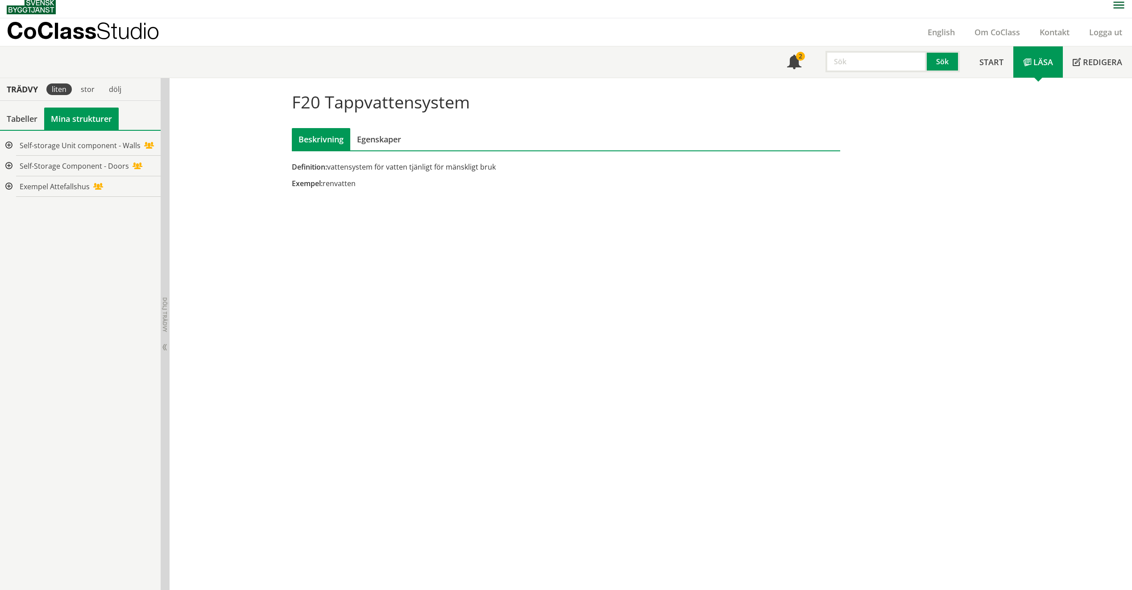
click at [7, 191] on div at bounding box center [8, 186] width 16 height 21
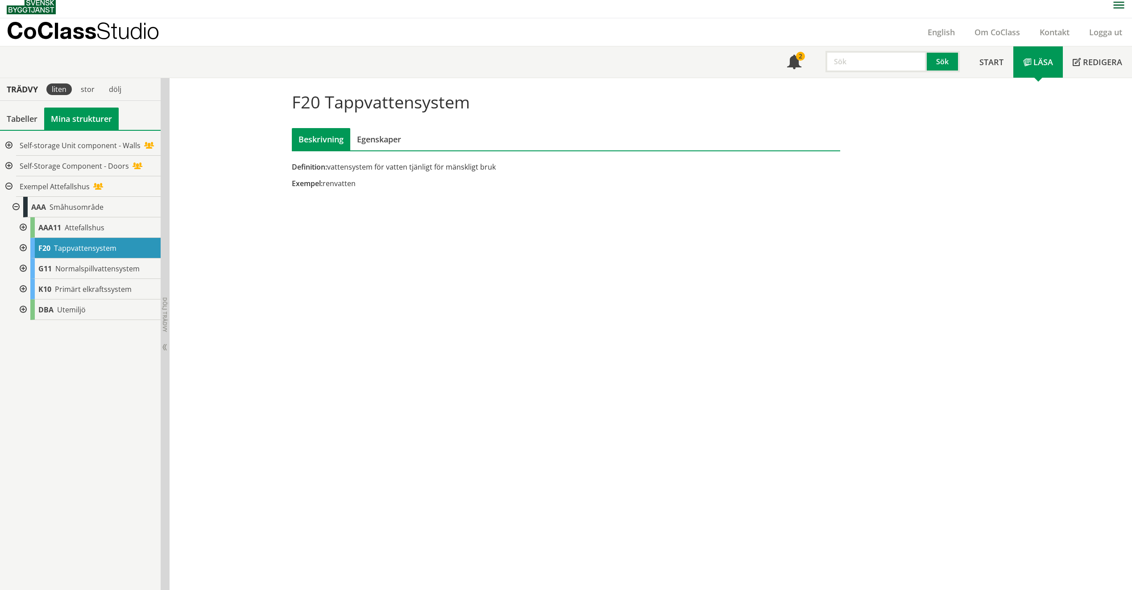
click at [8, 144] on div at bounding box center [8, 145] width 16 height 21
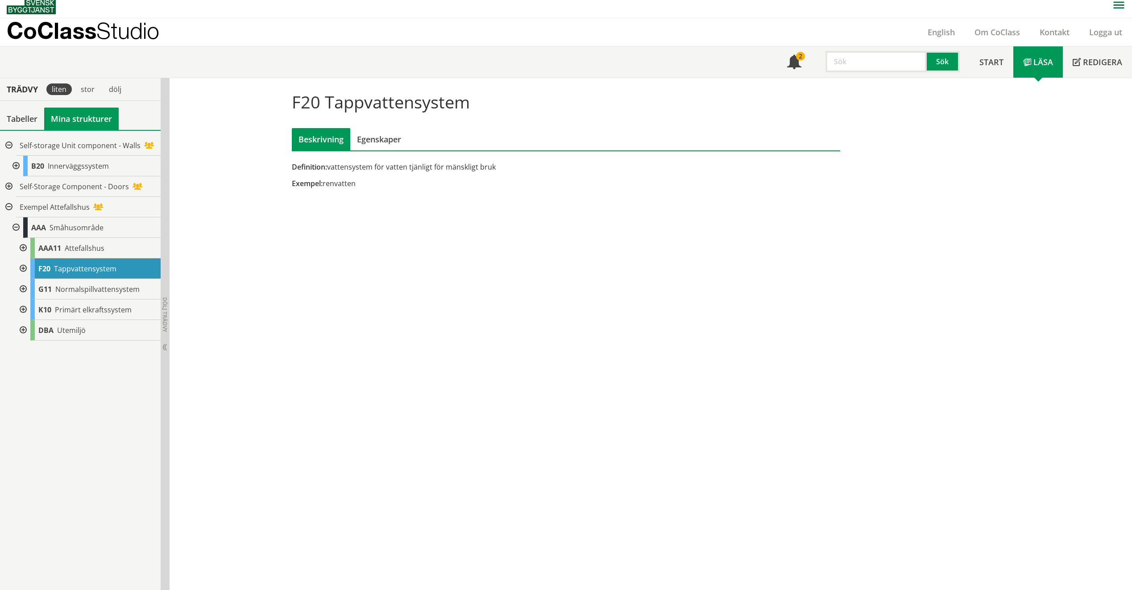
click at [8, 144] on div at bounding box center [8, 145] width 16 height 21
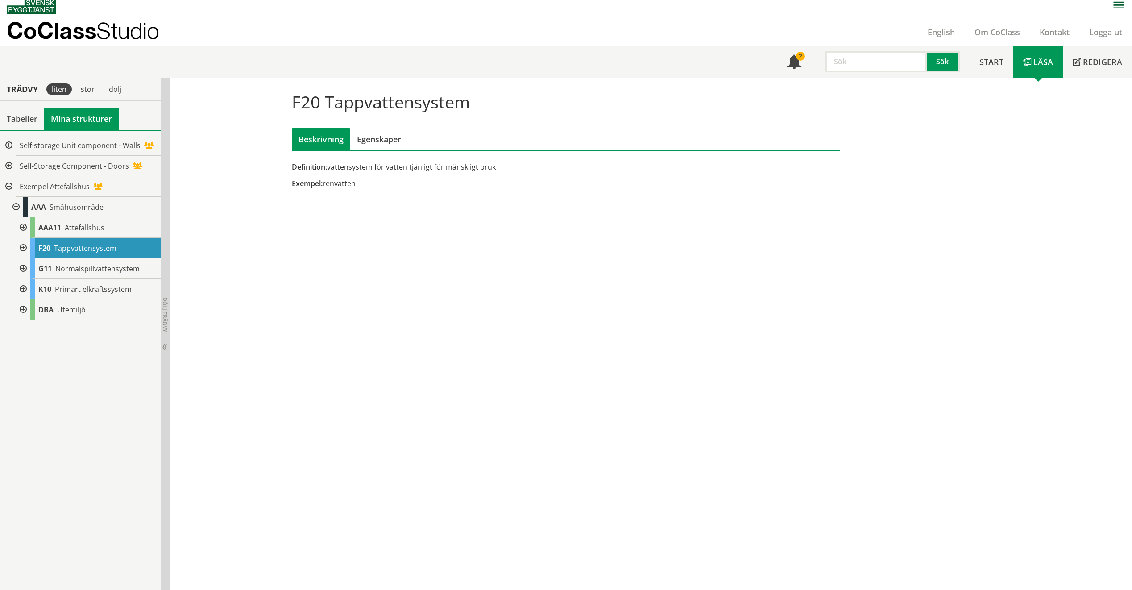
click at [11, 154] on div at bounding box center [8, 145] width 16 height 21
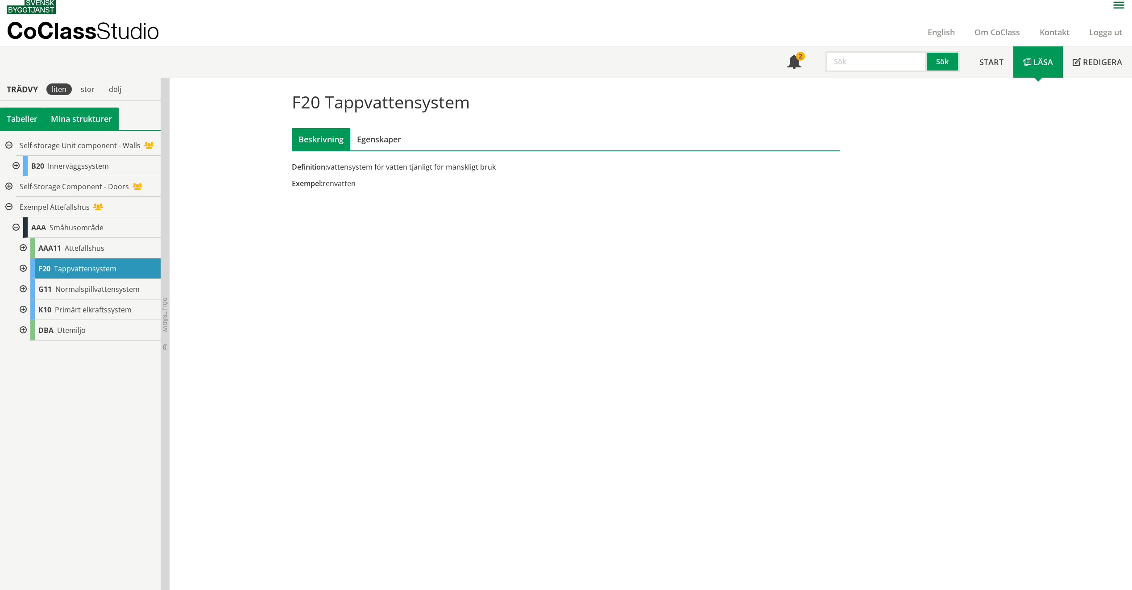
click at [16, 129] on div "Tabeller" at bounding box center [22, 119] width 44 height 22
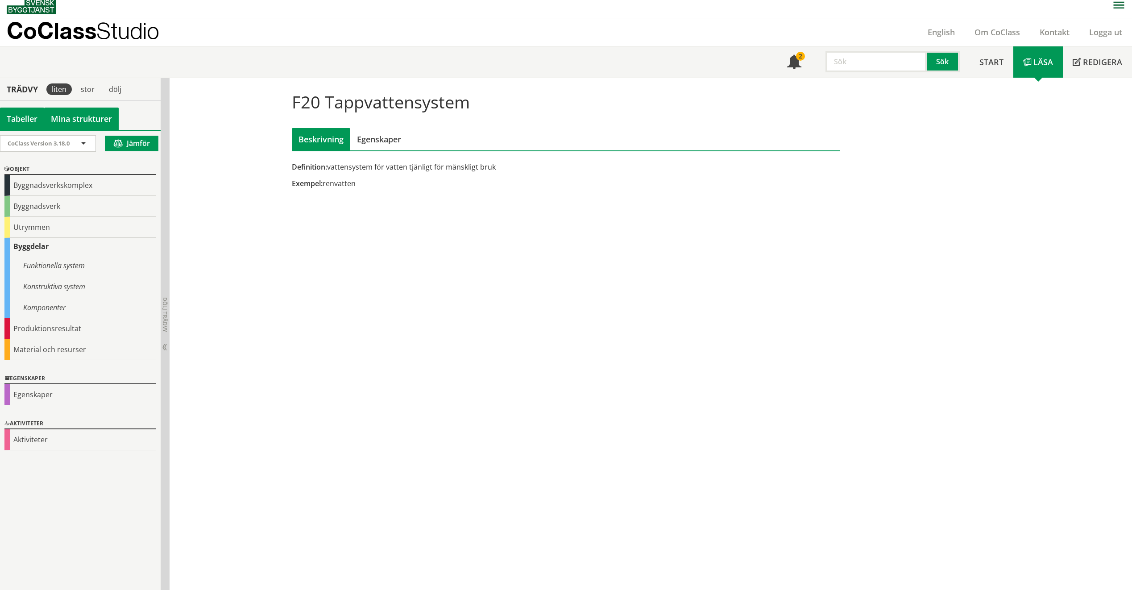
click at [67, 127] on link "Mina strukturer" at bounding box center [81, 119] width 75 height 22
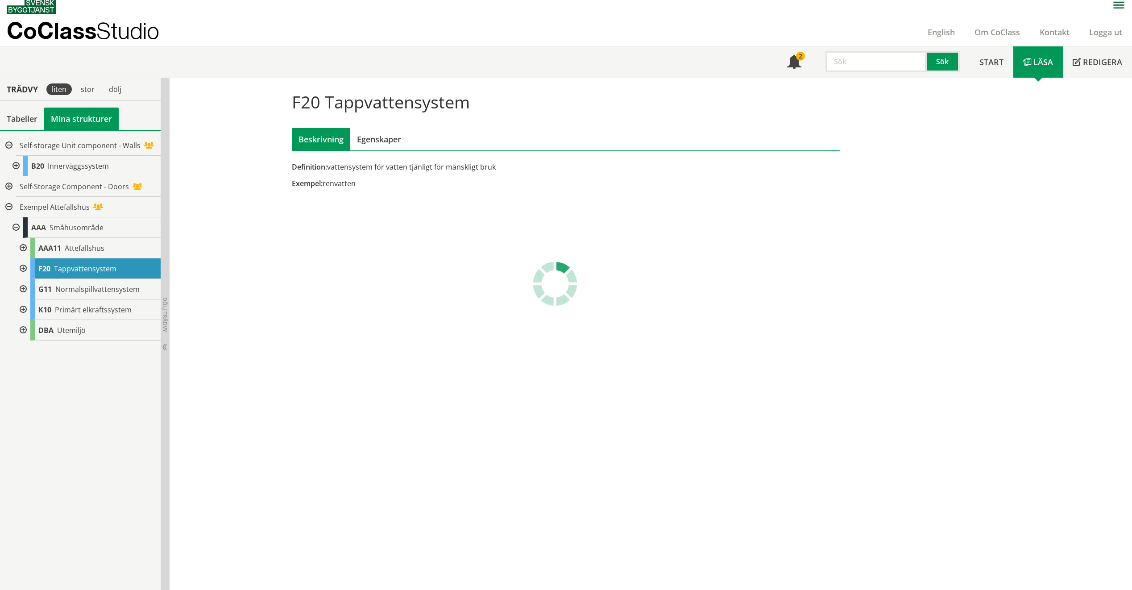
click at [5, 147] on div at bounding box center [8, 145] width 16 height 21
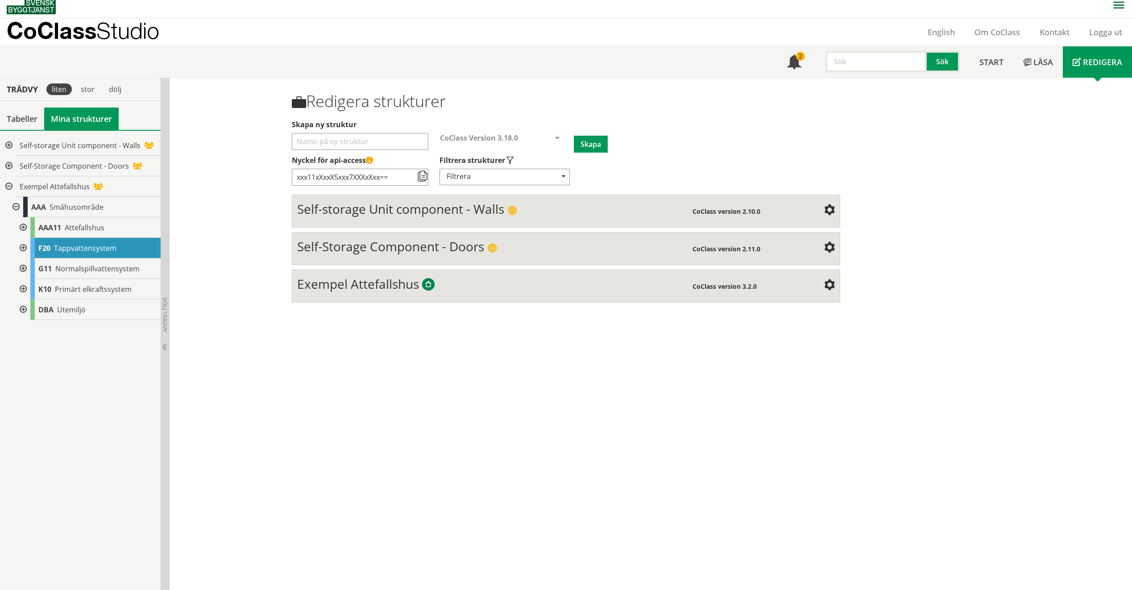
click at [11, 187] on div at bounding box center [8, 186] width 16 height 21
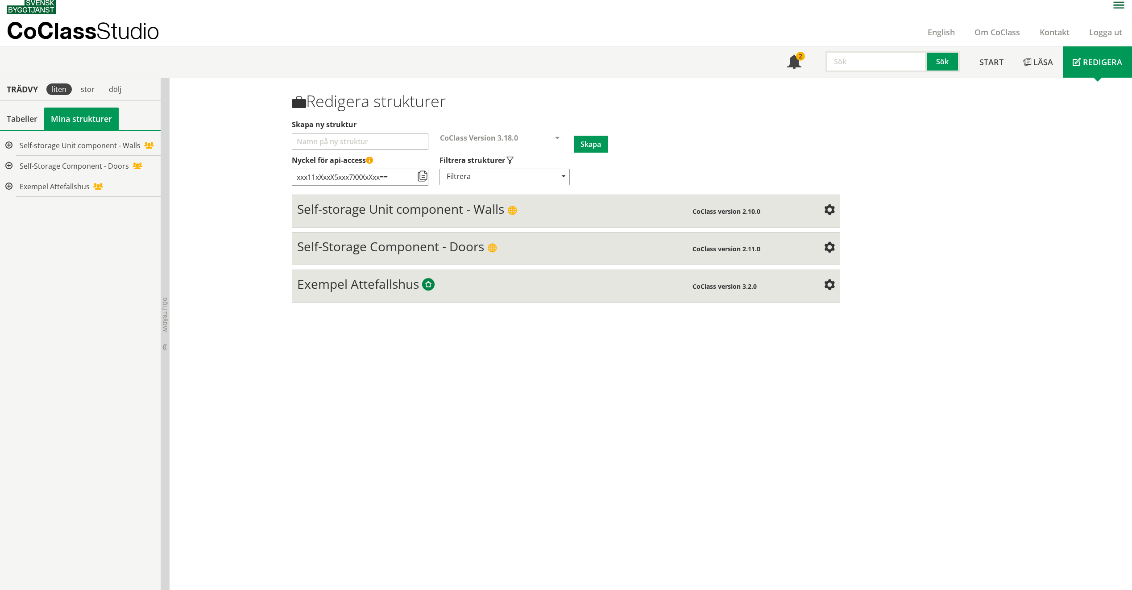
click at [481, 446] on div "Redigera strukturer Skapa ny struktur CoClass Version 3.18.0 CoClass Version 3.…" at bounding box center [651, 334] width 963 height 512
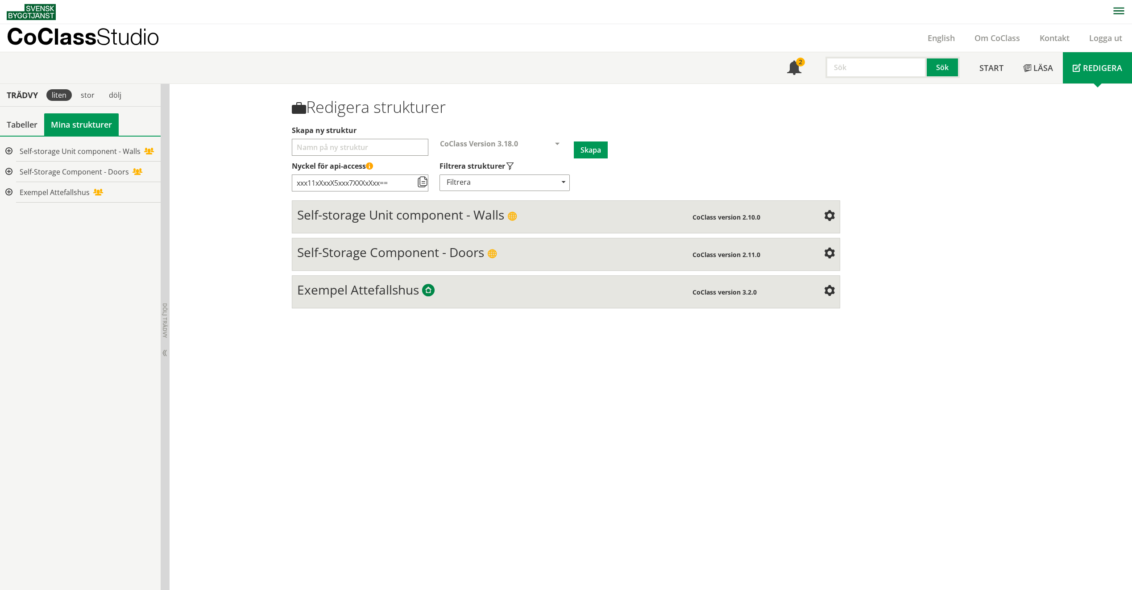
click at [382, 209] on span "Self-storage Unit component - Walls" at bounding box center [400, 214] width 207 height 17
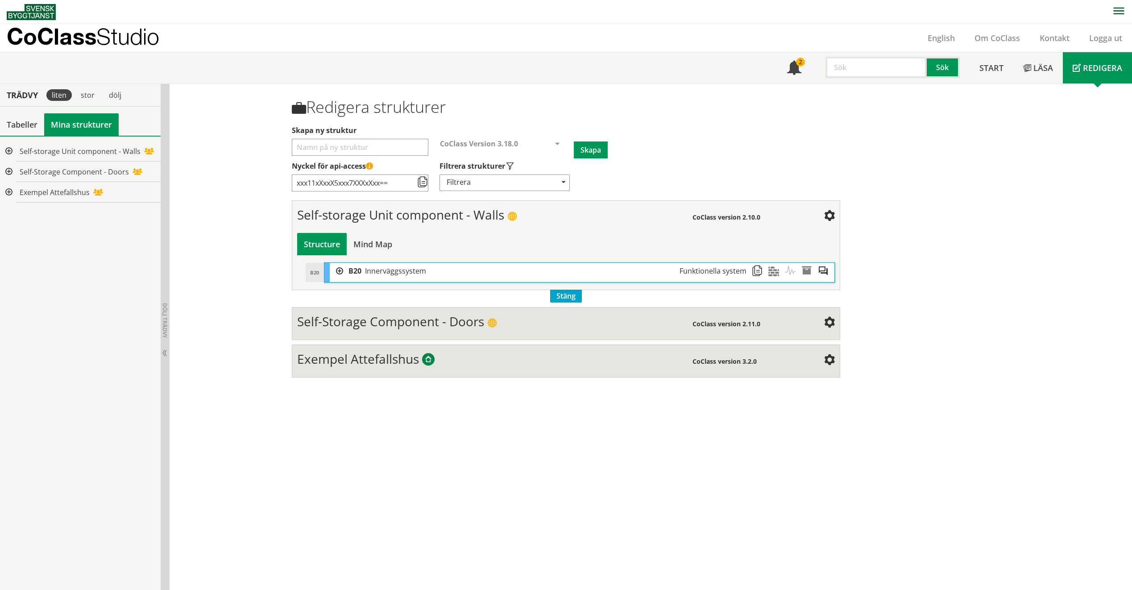
click at [381, 319] on span "Self-Storage Component - Doors" at bounding box center [390, 321] width 187 height 17
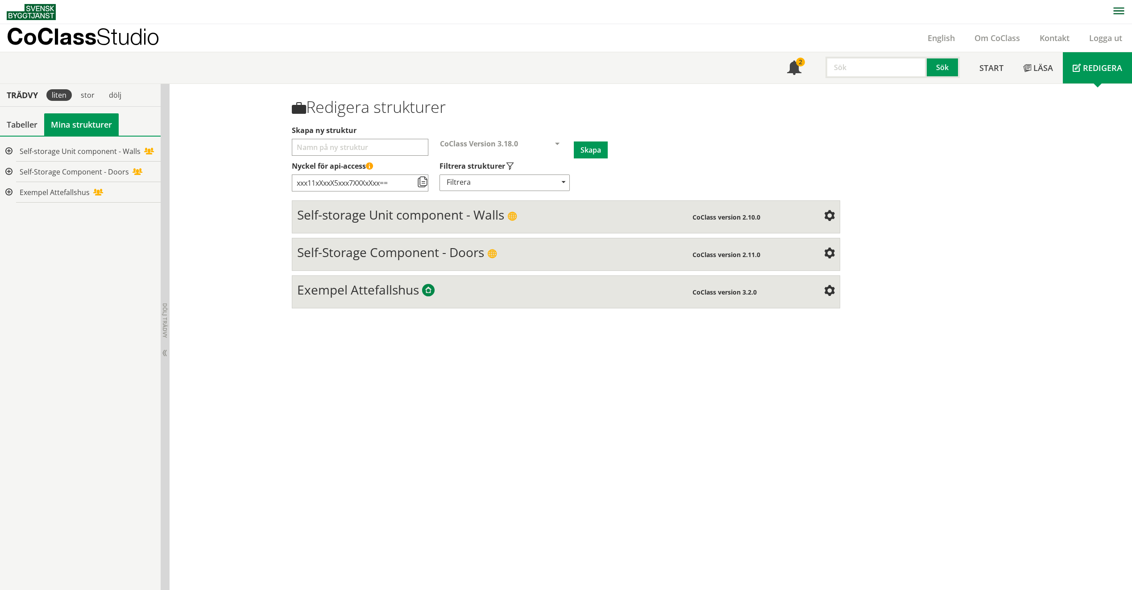
click at [366, 254] on span "Self-Storage Component - Doors" at bounding box center [390, 252] width 187 height 17
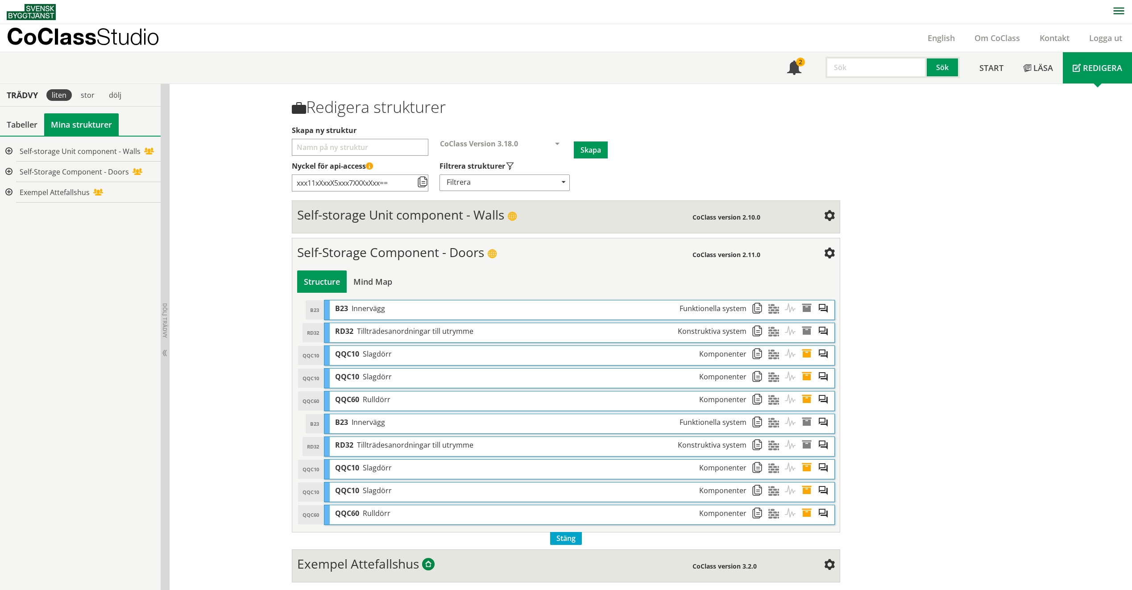
scroll to position [1, 0]
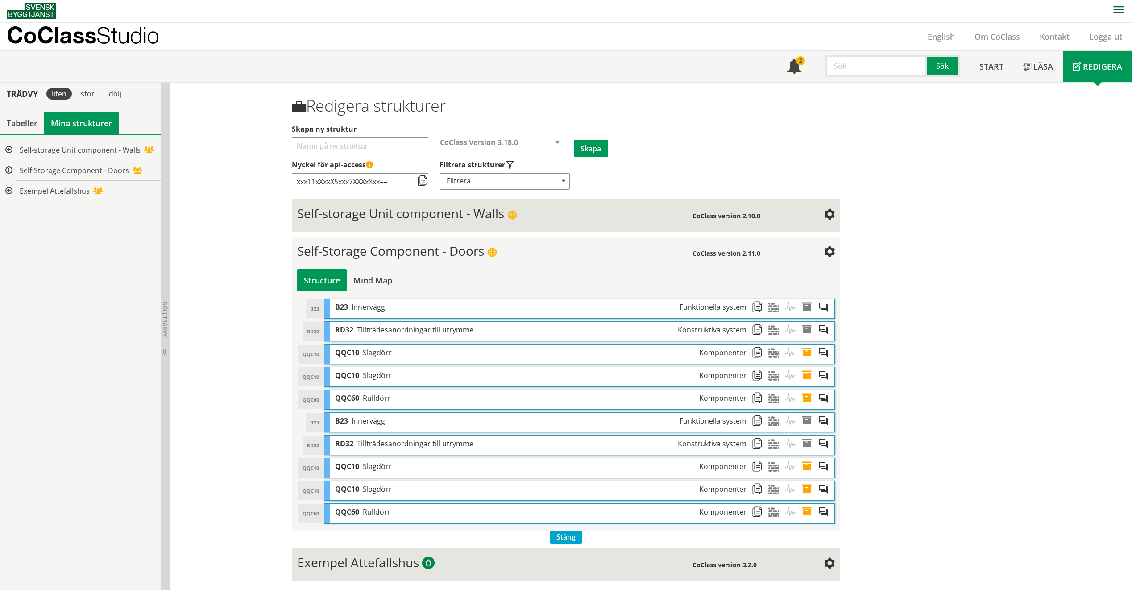
click at [557, 534] on span "Stäng" at bounding box center [566, 537] width 32 height 13
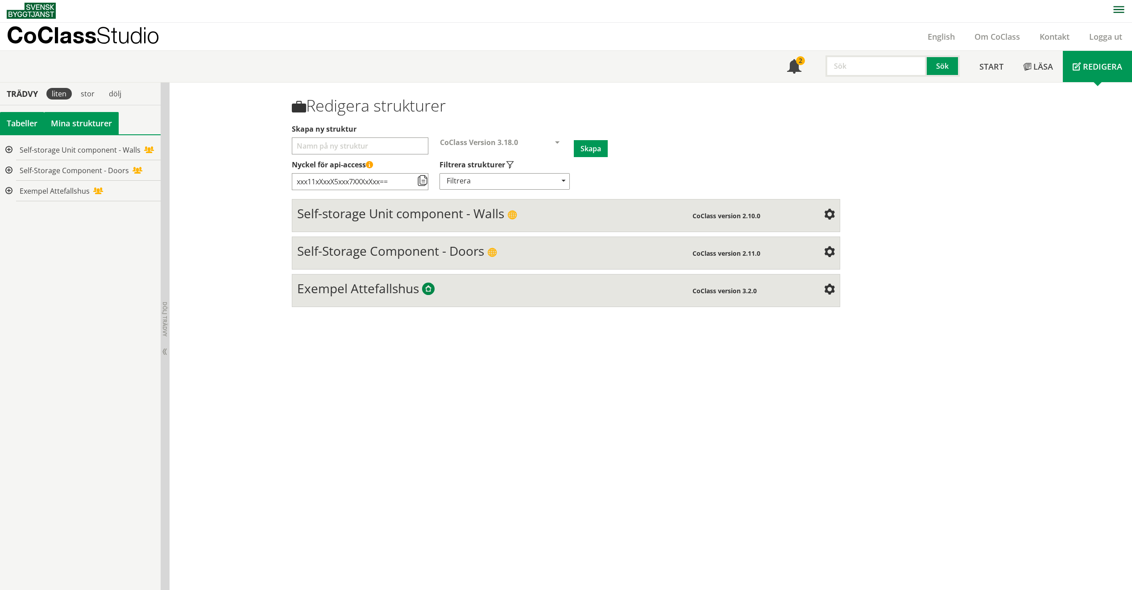
click at [27, 127] on div "Tabeller" at bounding box center [22, 123] width 44 height 22
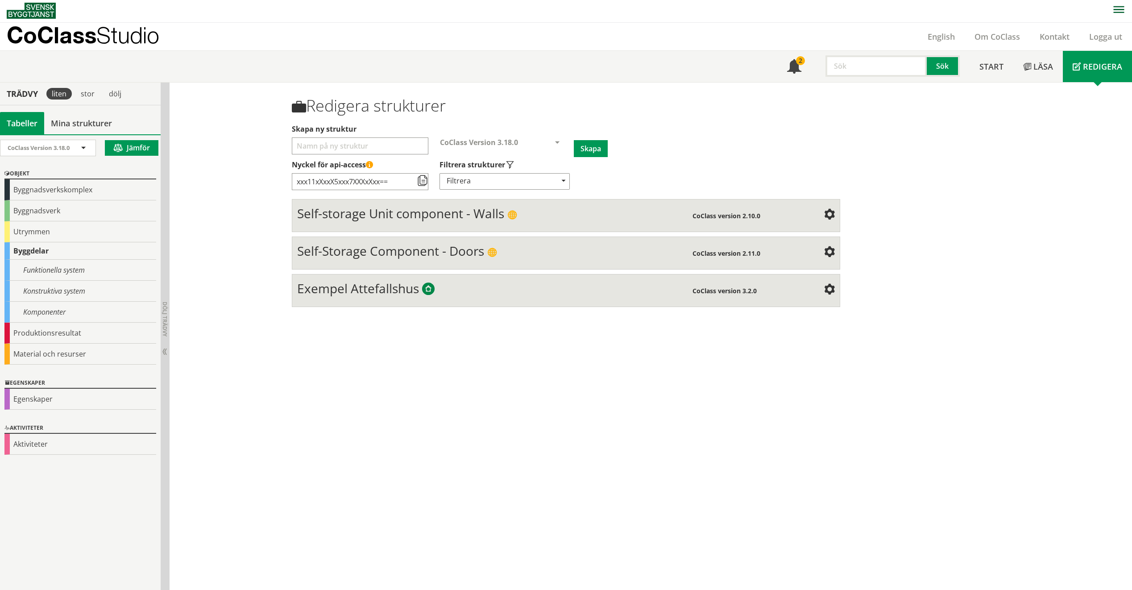
scroll to position [0, 0]
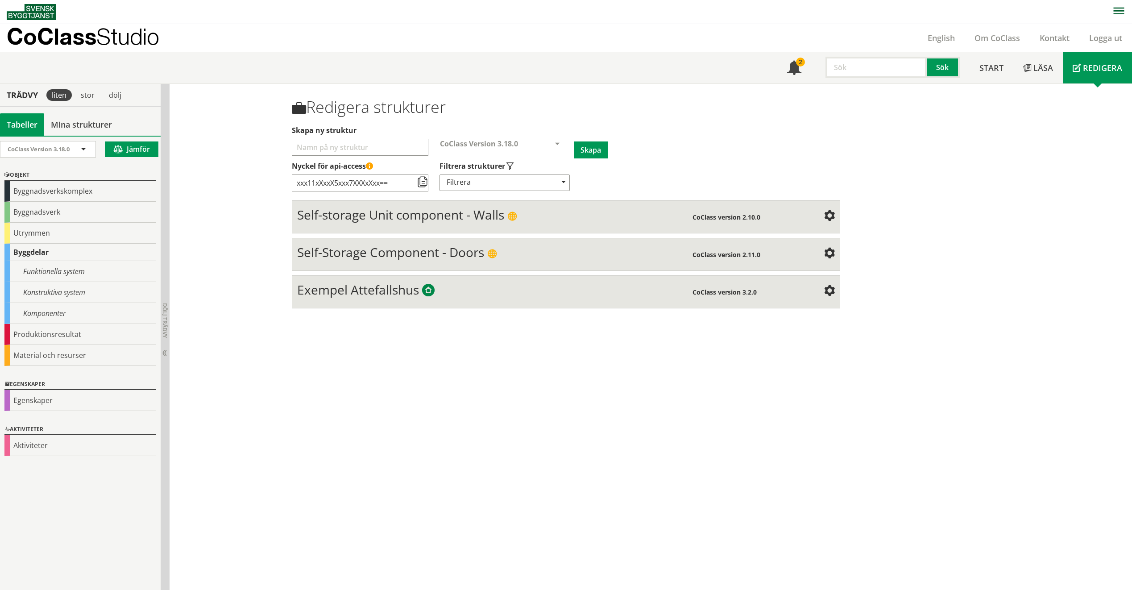
click at [80, 33] on p "CoClass Studio" at bounding box center [83, 36] width 153 height 10
